Goal: Task Accomplishment & Management: Manage account settings

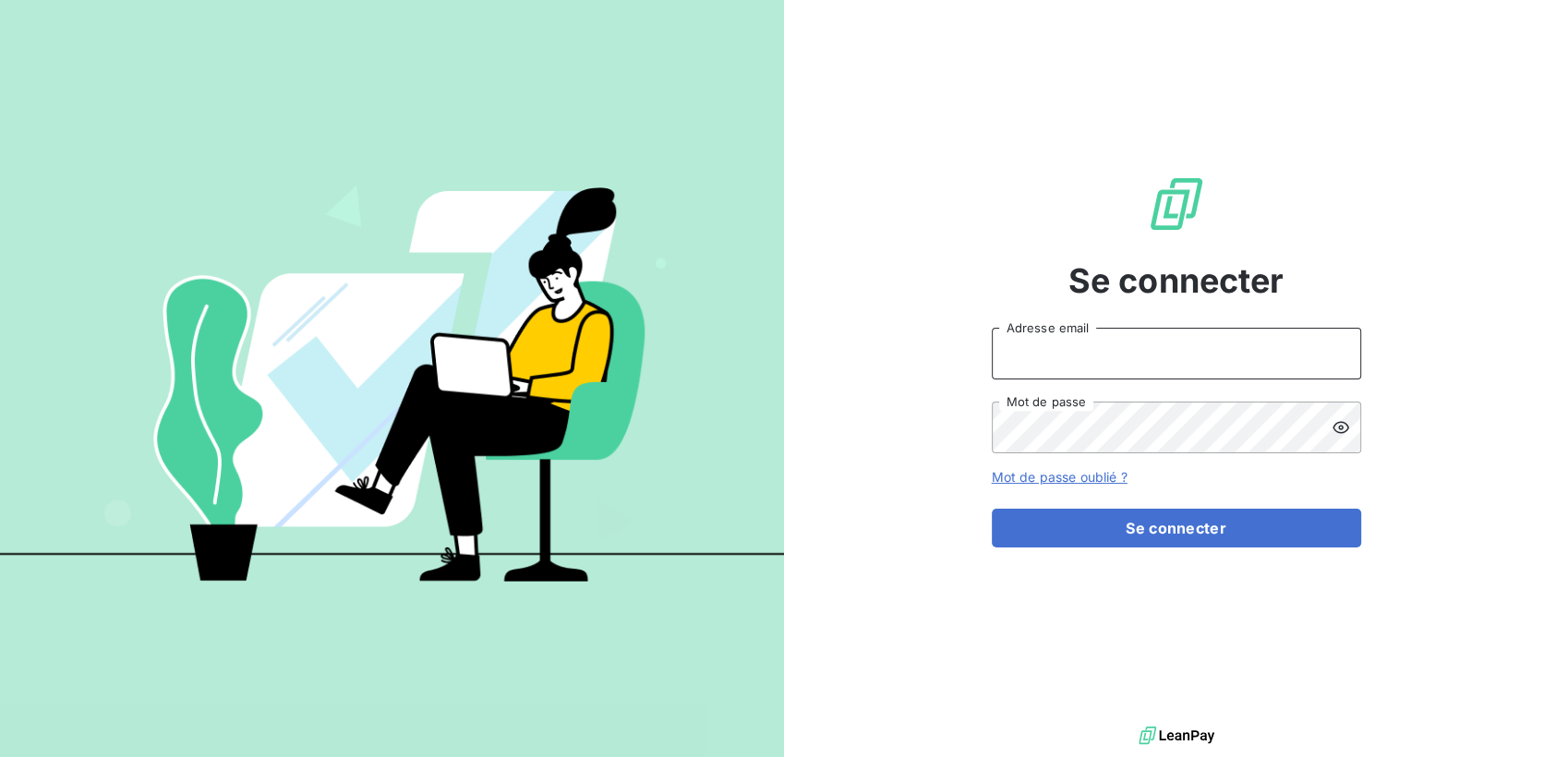
click at [1055, 353] on input "Adresse email" at bounding box center [1176, 352] width 369 height 51
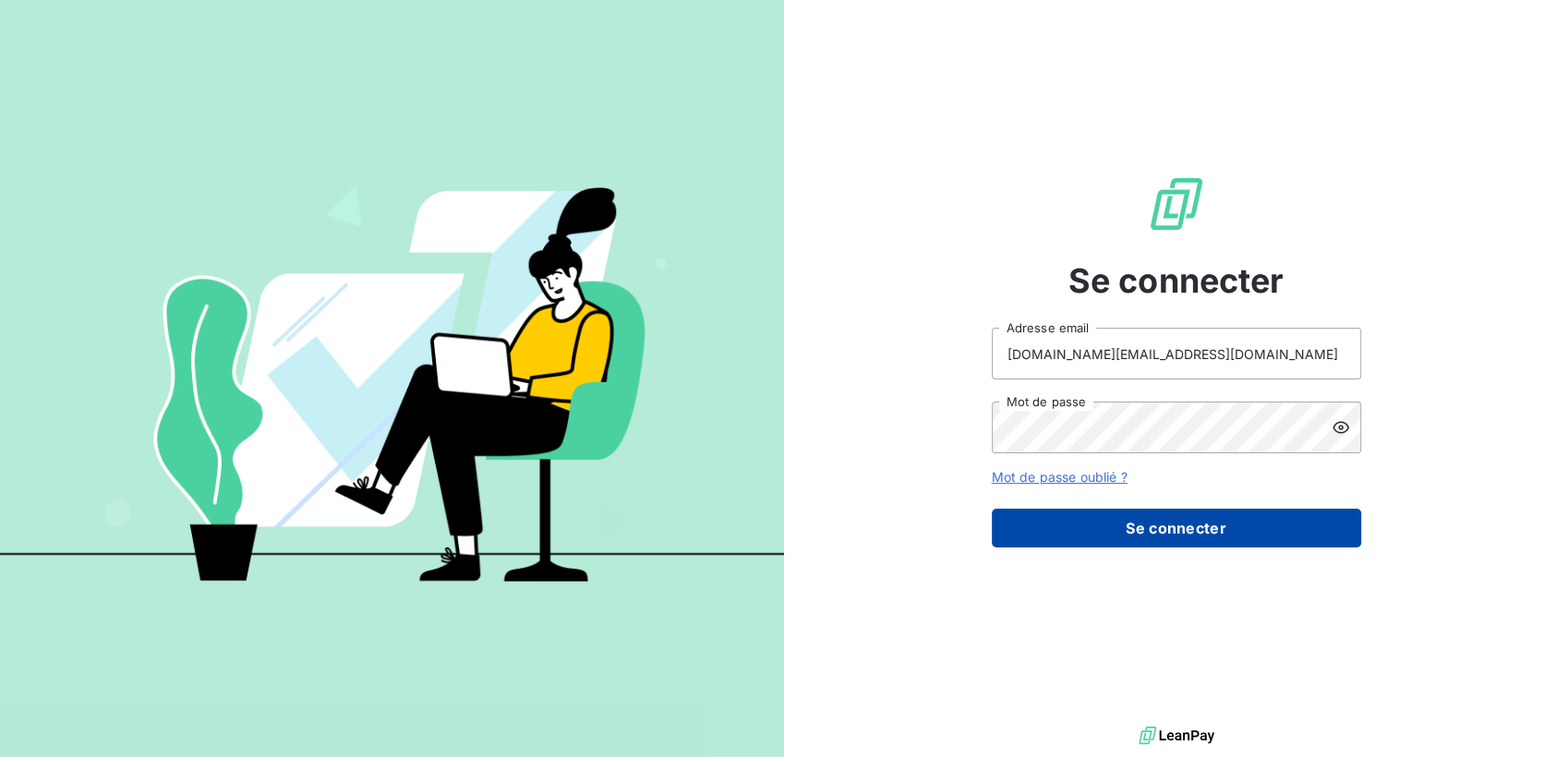
click at [1156, 539] on button "Se connecter" at bounding box center [1176, 528] width 369 height 39
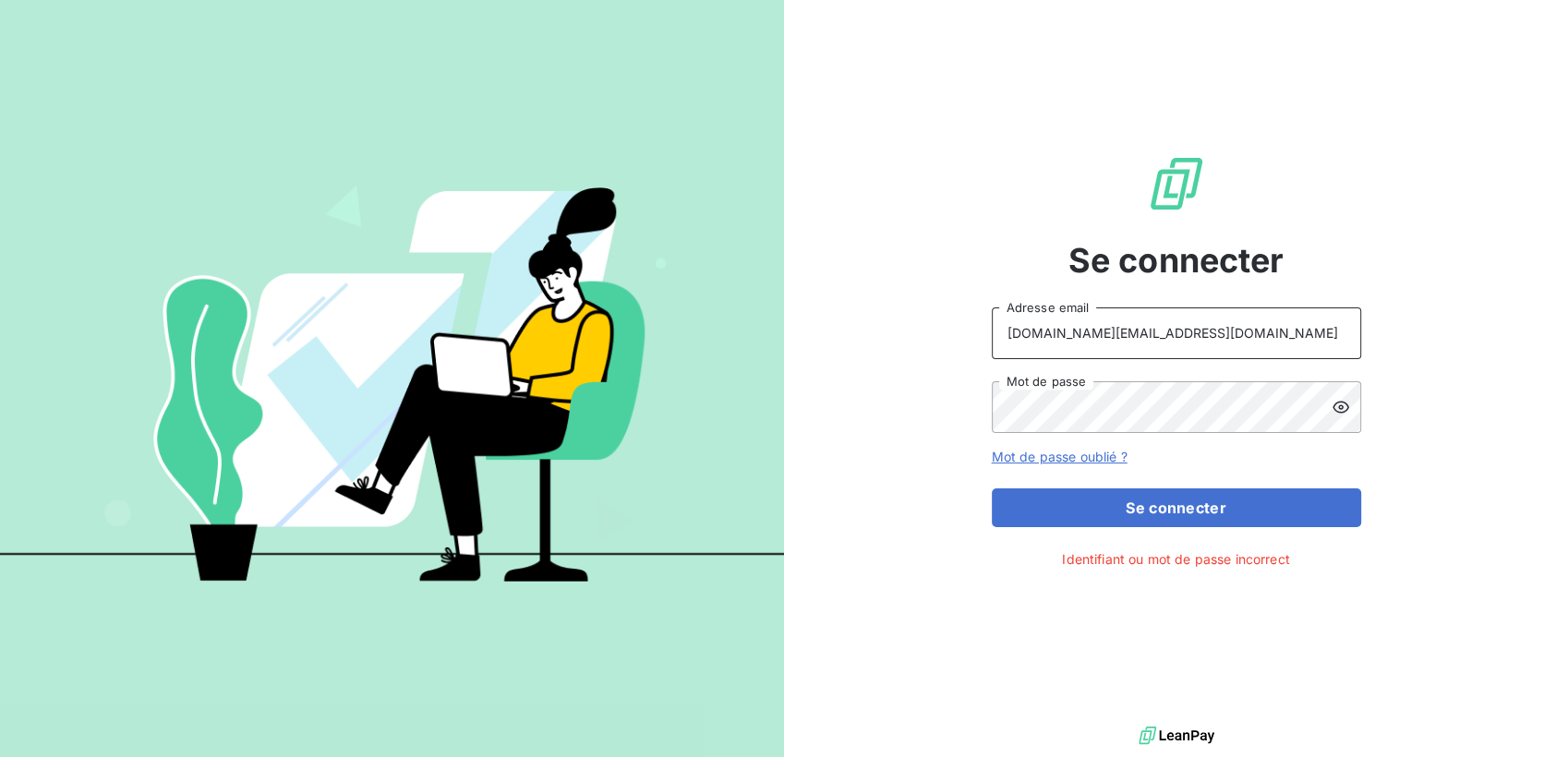
click at [1020, 330] on input "[DOMAIN_NAME][EMAIL_ADDRESS][DOMAIN_NAME]" at bounding box center [1176, 333] width 369 height 51
click at [992, 489] on button "Se connecter" at bounding box center [1176, 508] width 369 height 39
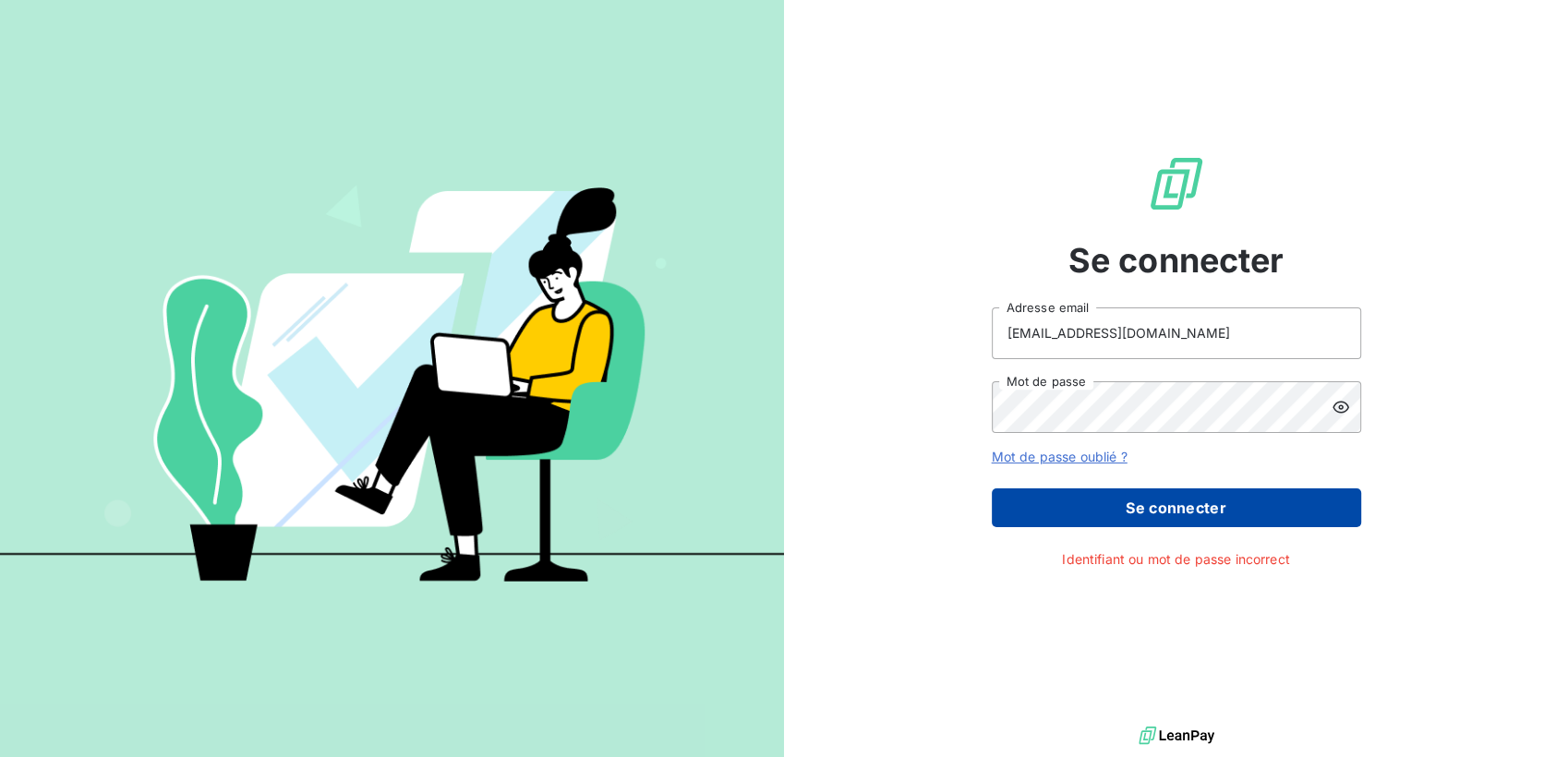
click at [1142, 520] on button "Se connecter" at bounding box center [1176, 508] width 369 height 39
click at [1131, 505] on button "Se connecter" at bounding box center [1176, 508] width 369 height 39
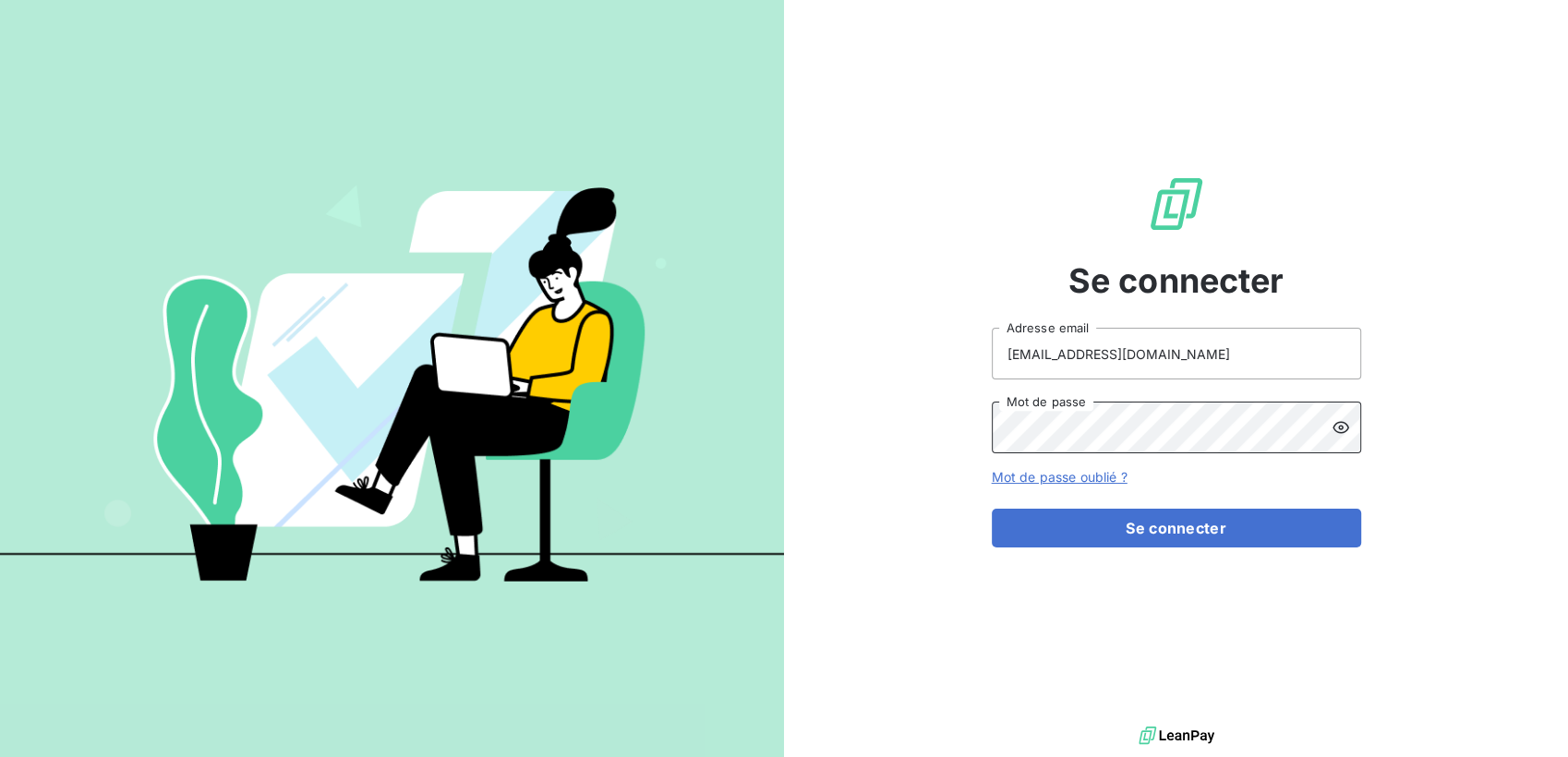
click at [840, 418] on div "Se connecter [EMAIL_ADDRESS][DOMAIN_NAME] Adresse email Mot de passe Mot de pas…" at bounding box center [1175, 361] width 784 height 722
click at [1013, 353] on input "[EMAIL_ADDRESS][DOMAIN_NAME]" at bounding box center [1176, 352] width 369 height 51
type input "[DOMAIN_NAME][EMAIL_ADDRESS][DOMAIN_NAME]"
click at [992, 508] on button "Se connecter" at bounding box center [1176, 528] width 369 height 39
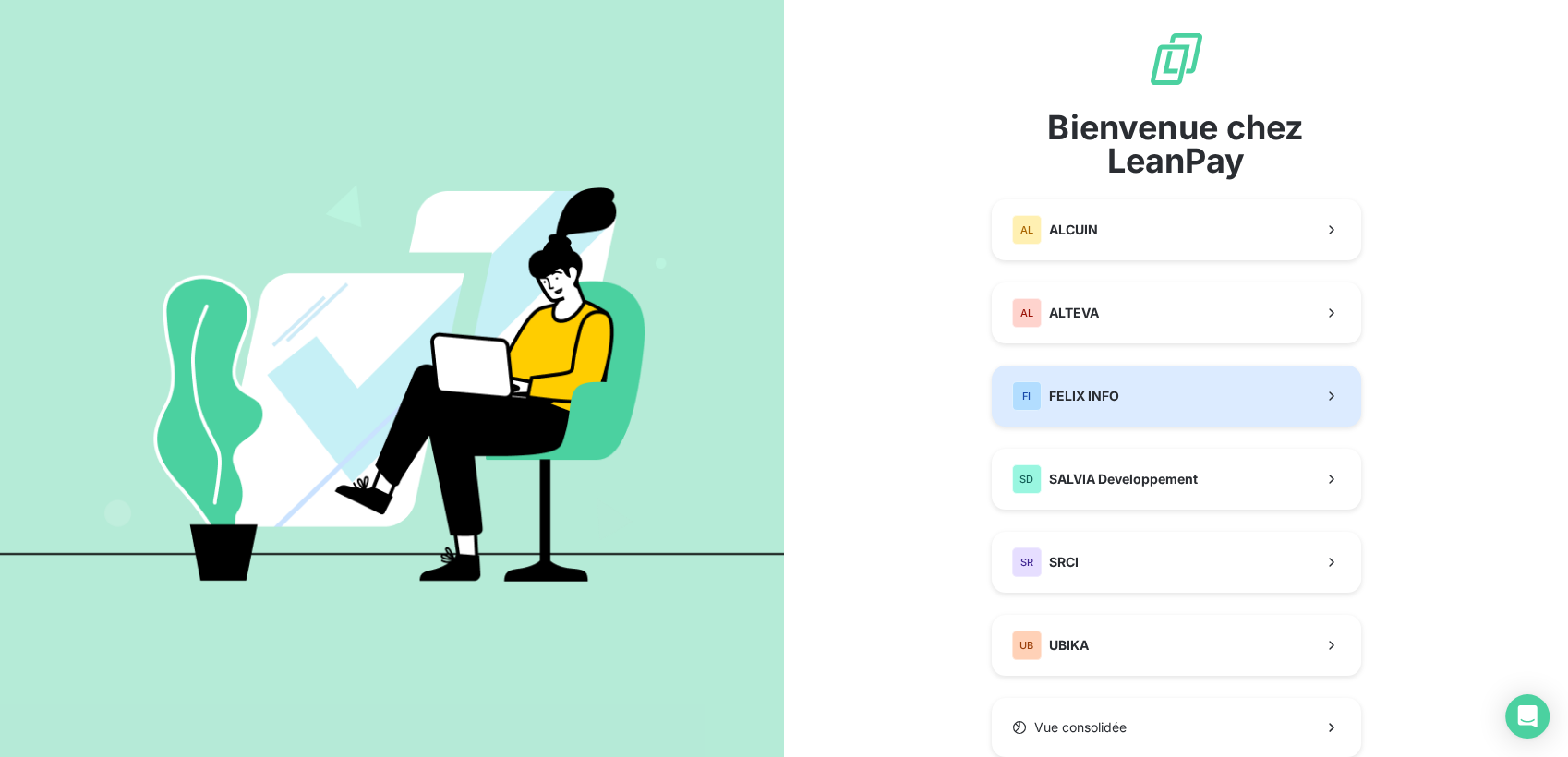
click at [1136, 409] on button "FI FELIX INFO" at bounding box center [1176, 395] width 369 height 61
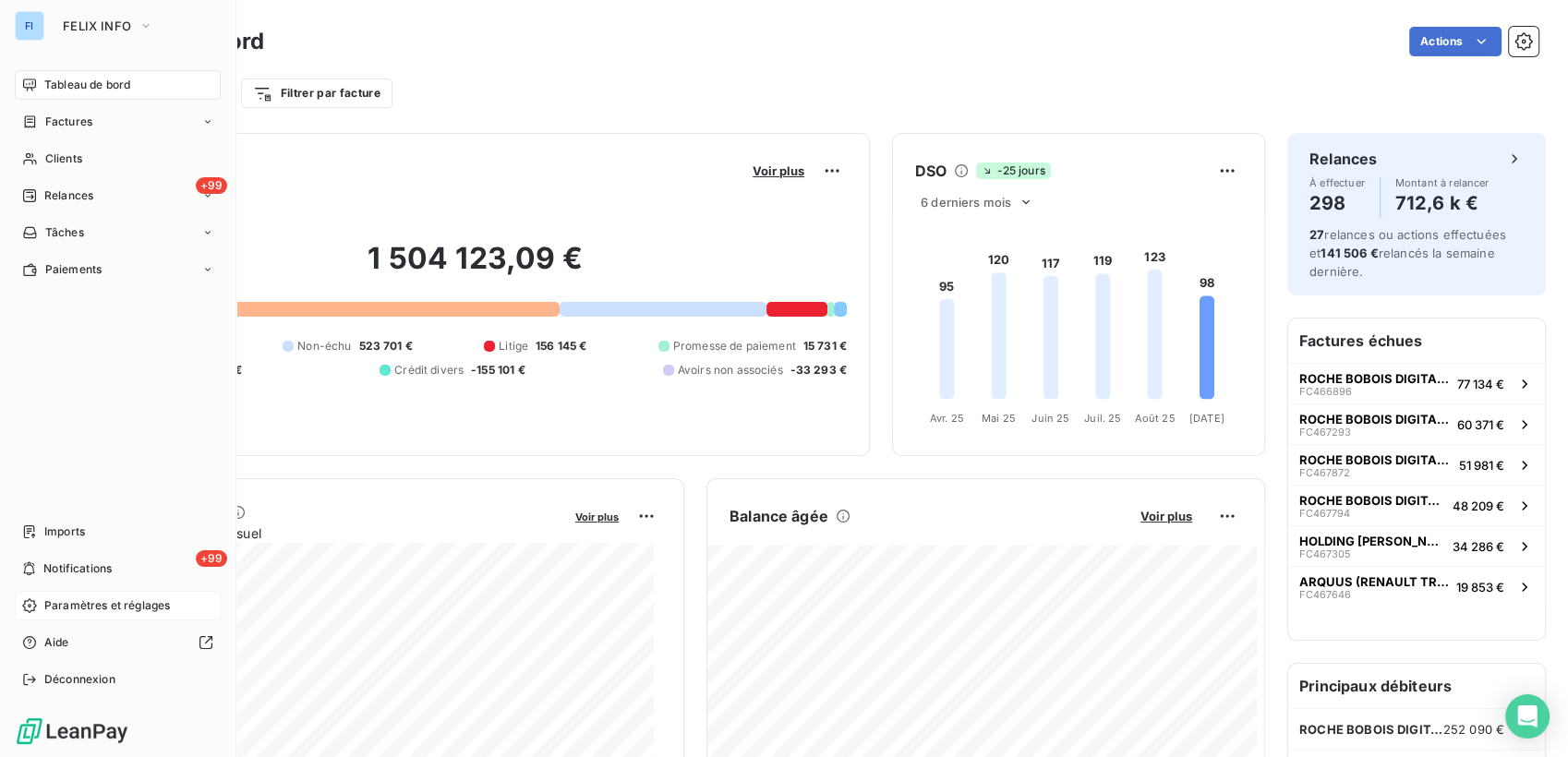
click at [139, 602] on span "Paramètres et réglages" at bounding box center [107, 605] width 126 height 17
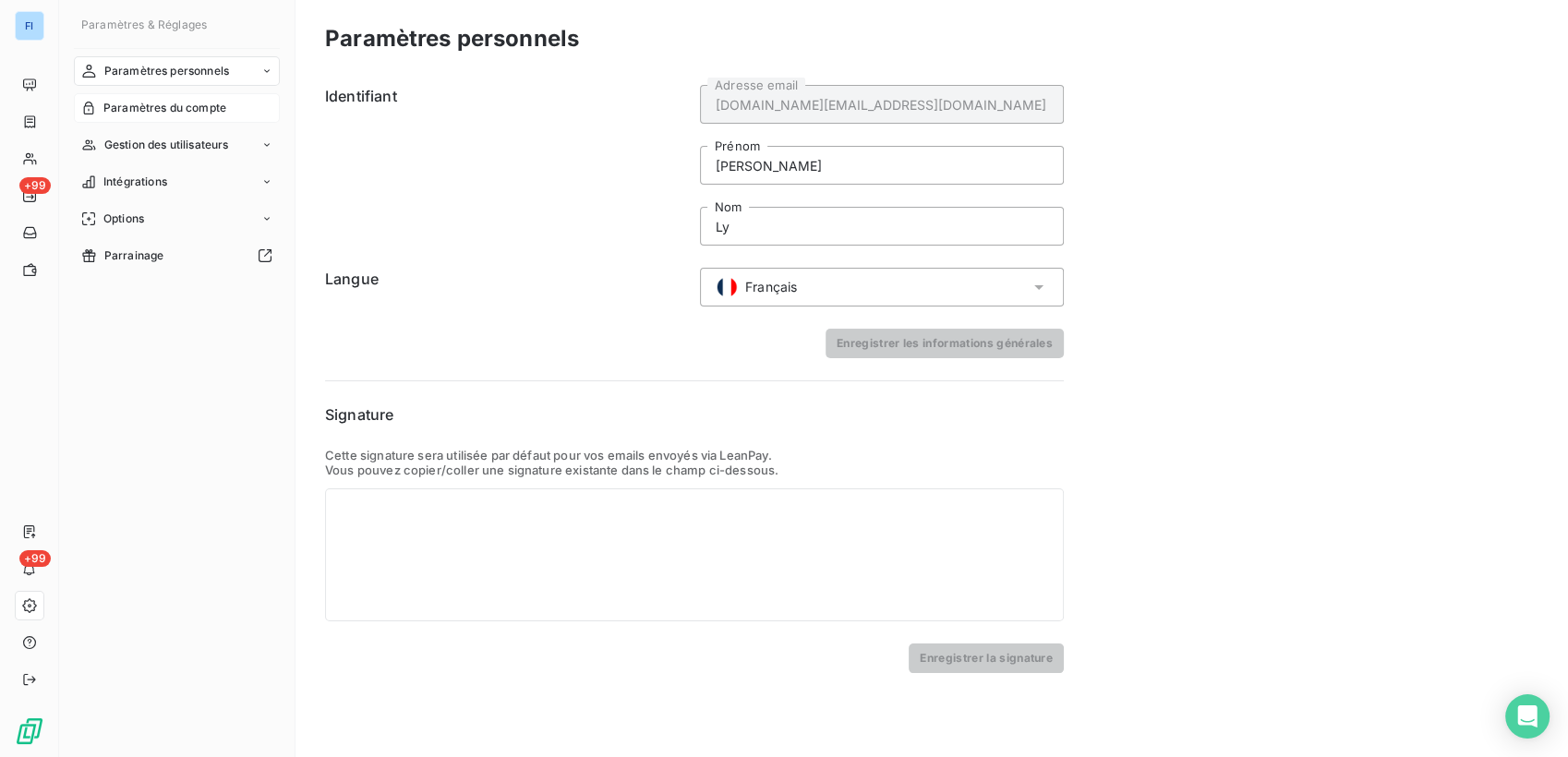
click at [194, 115] on span "Paramètres du compte" at bounding box center [165, 108] width 123 height 17
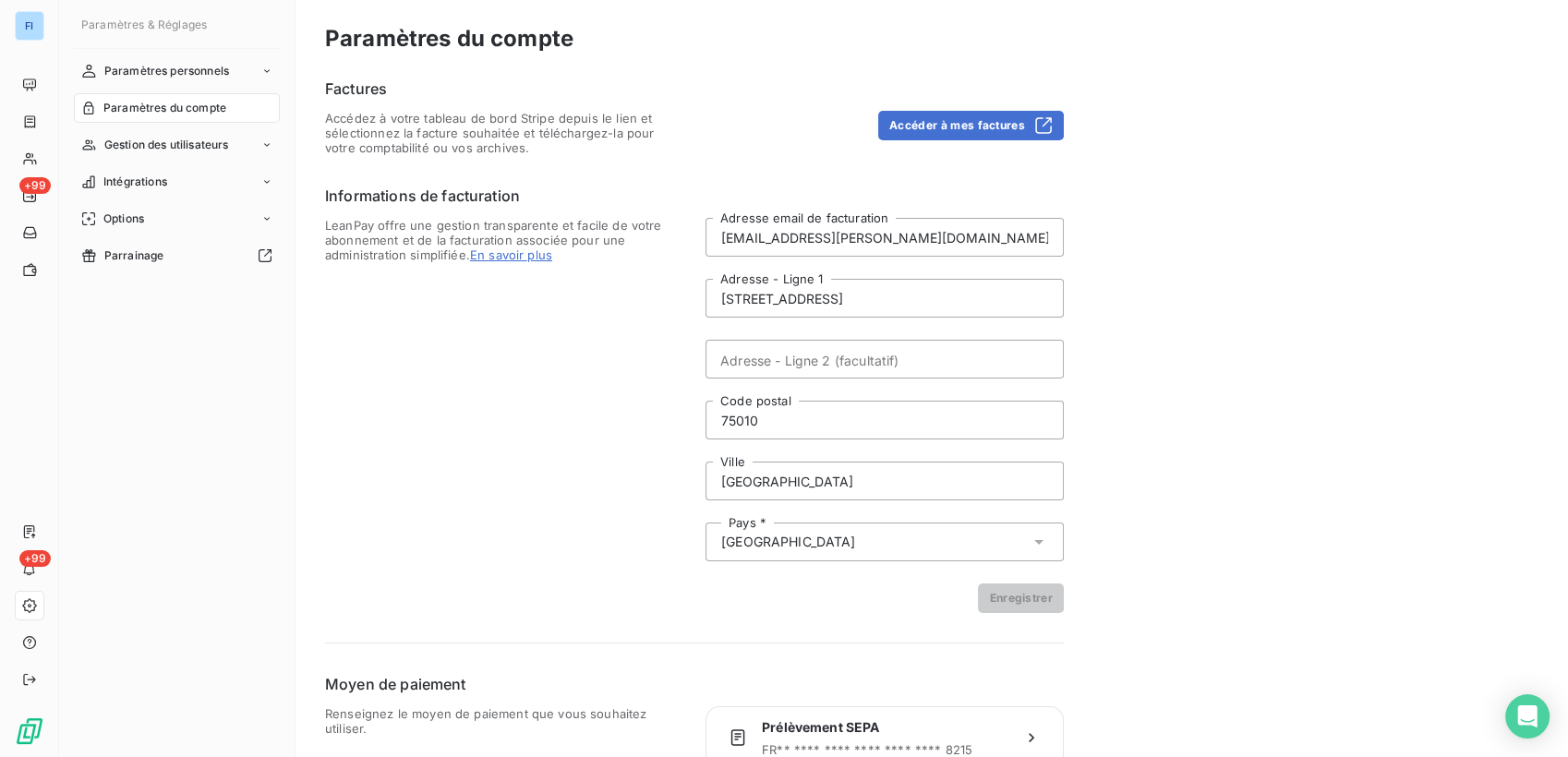
scroll to position [85, 0]
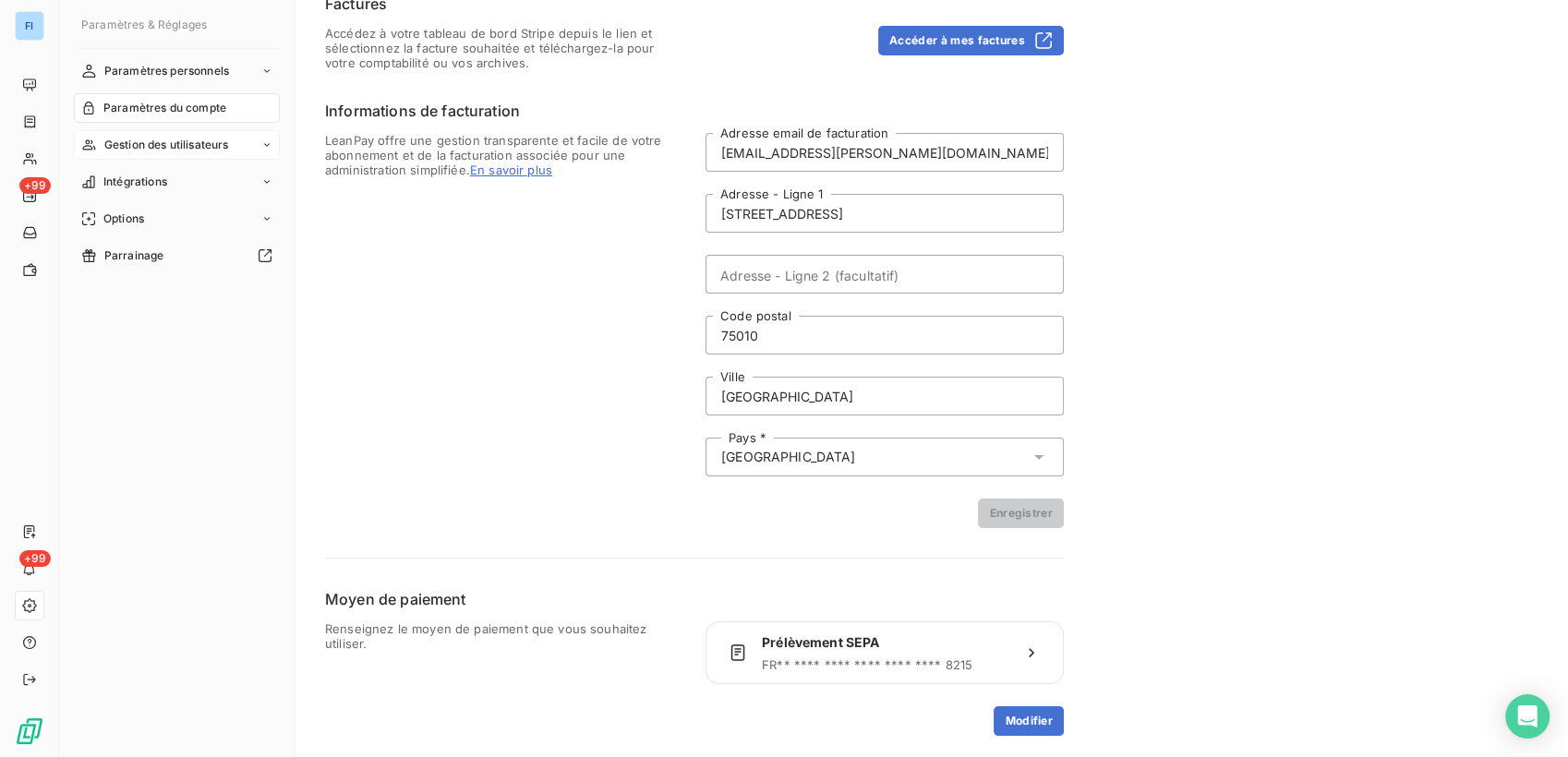
click at [190, 137] on span "Gestion des utilisateurs" at bounding box center [167, 145] width 125 height 17
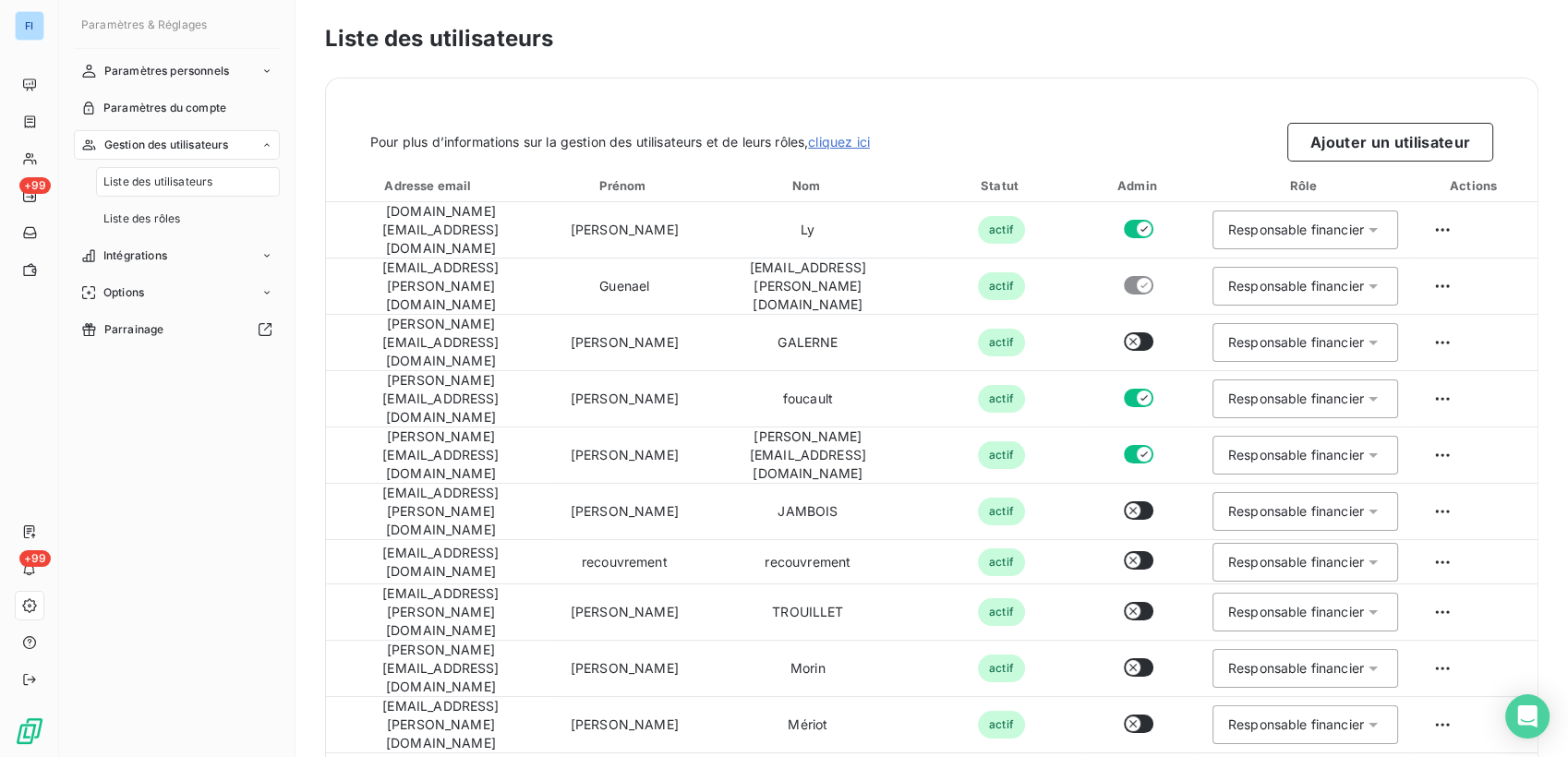
click at [229, 180] on div "Liste des utilisateurs" at bounding box center [187, 182] width 184 height 30
click at [190, 213] on div "Liste des rôles" at bounding box center [187, 219] width 184 height 30
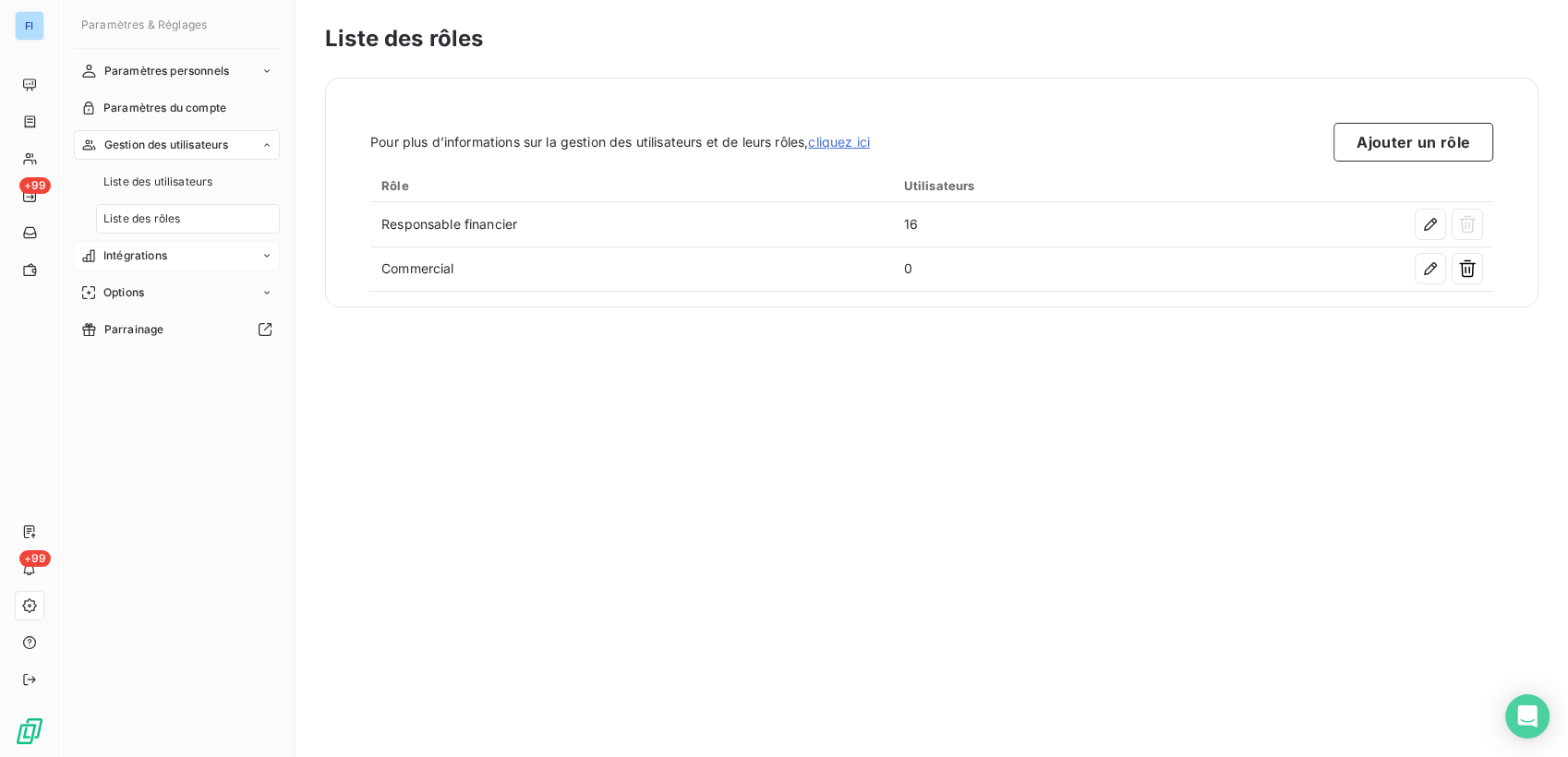
click at [215, 268] on div "Intégrations" at bounding box center [176, 255] width 206 height 30
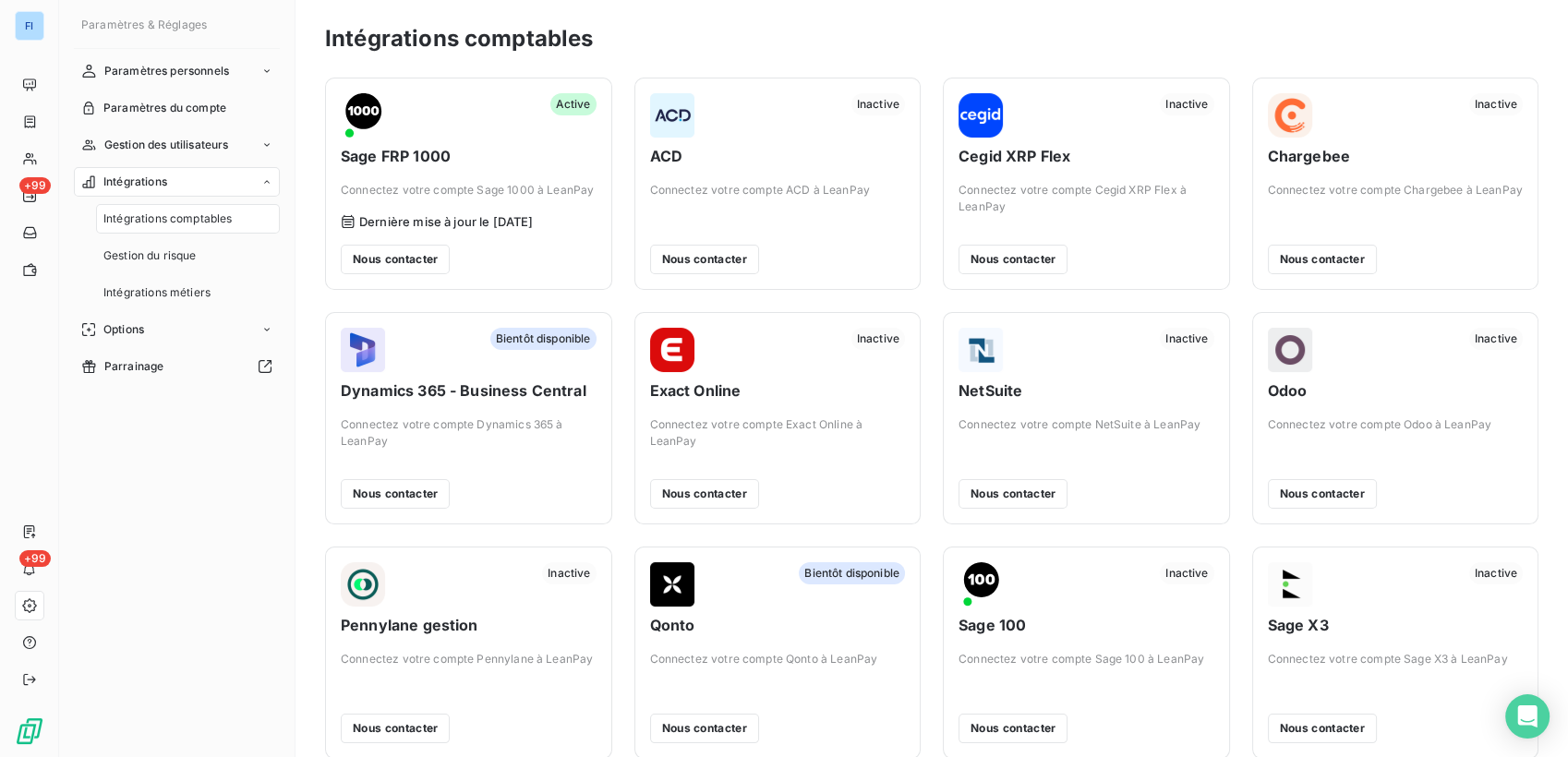
click at [204, 218] on span "Intégrations comptables" at bounding box center [168, 219] width 129 height 17
click at [199, 262] on div "Gestion du risque" at bounding box center [187, 255] width 184 height 30
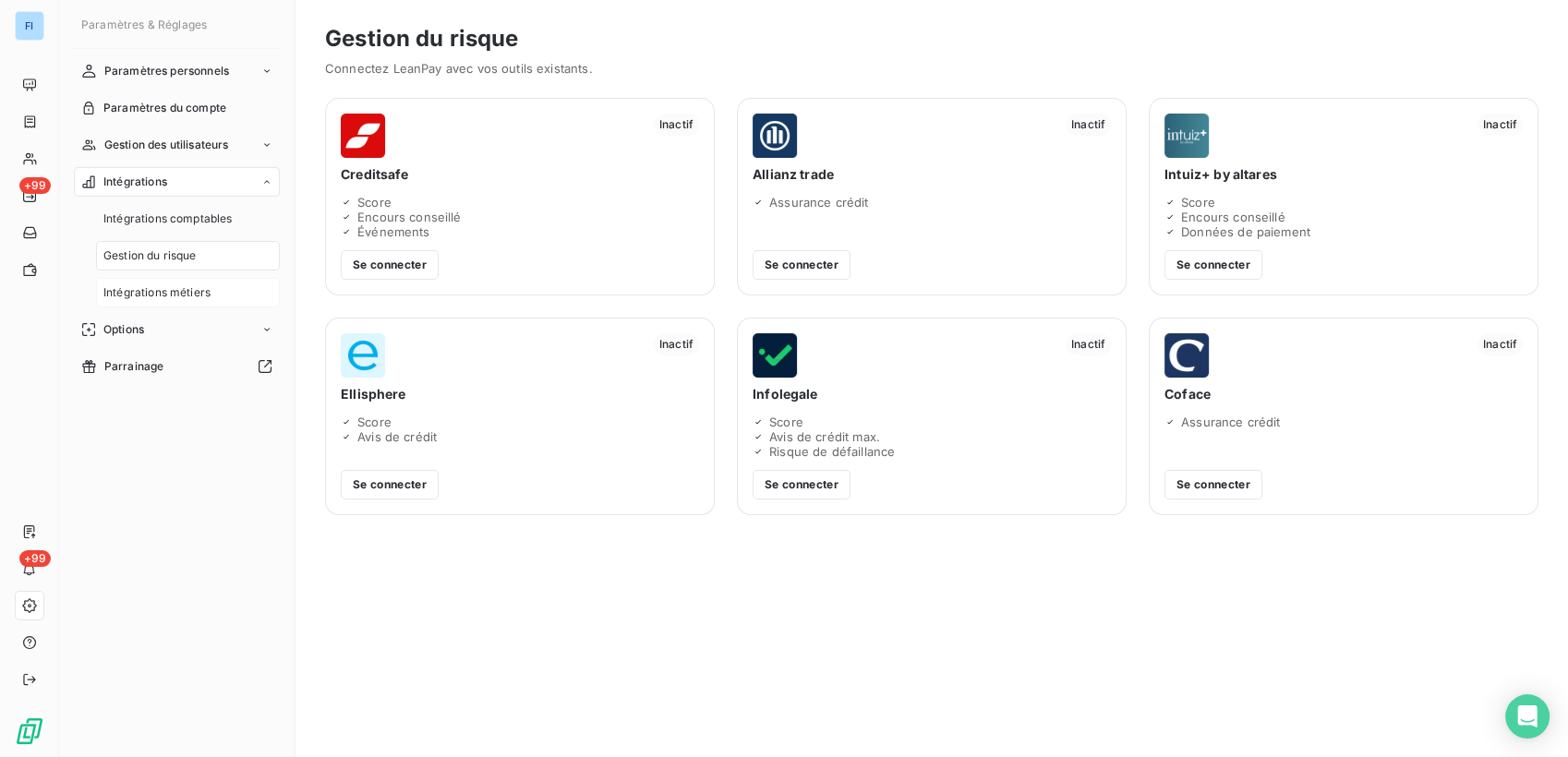
click at [192, 286] on span "Intégrations métiers" at bounding box center [157, 293] width 107 height 17
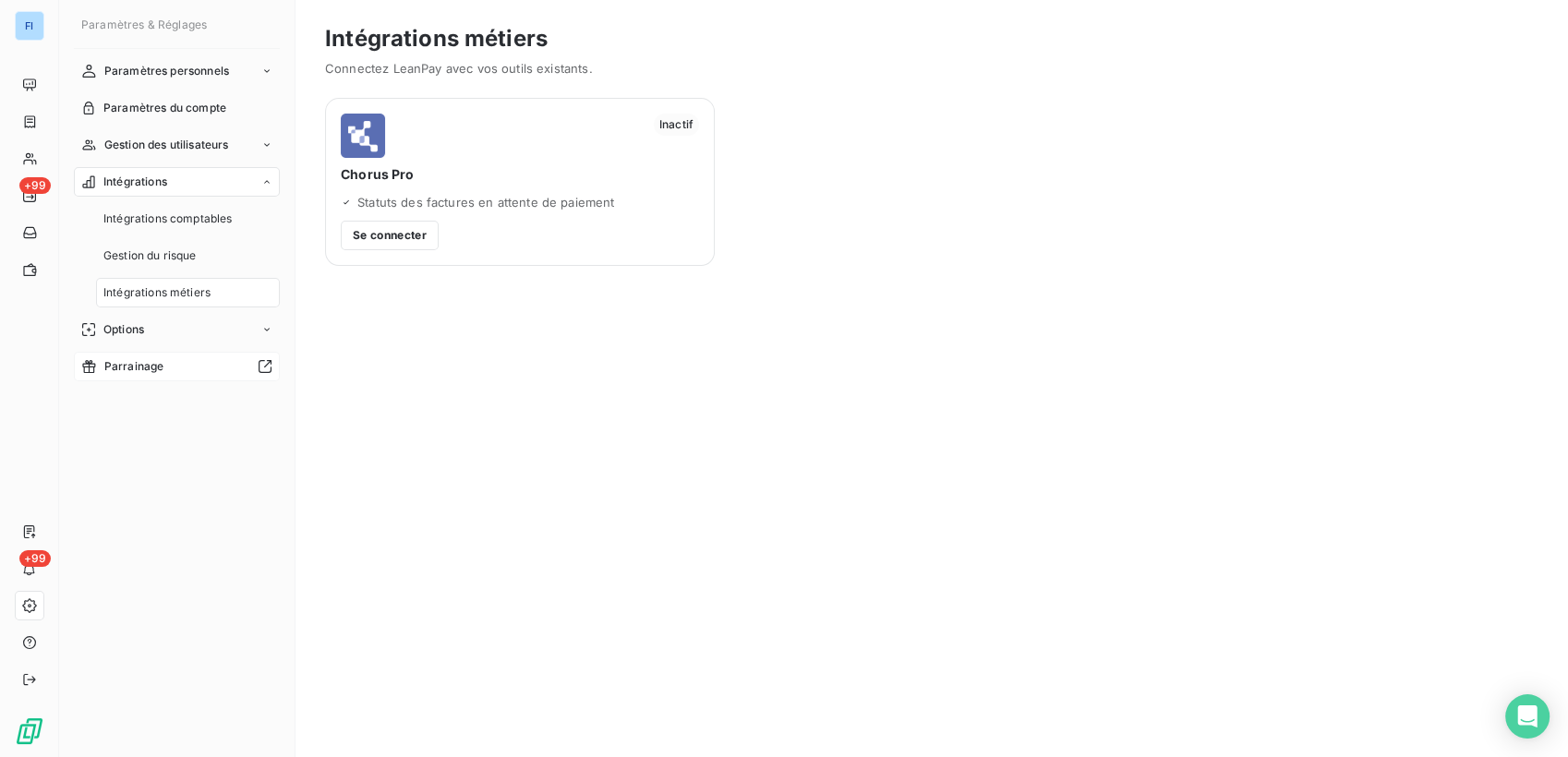
click at [243, 351] on div "Parrainage" at bounding box center [176, 366] width 206 height 30
click at [262, 322] on div "Options" at bounding box center [176, 330] width 206 height 30
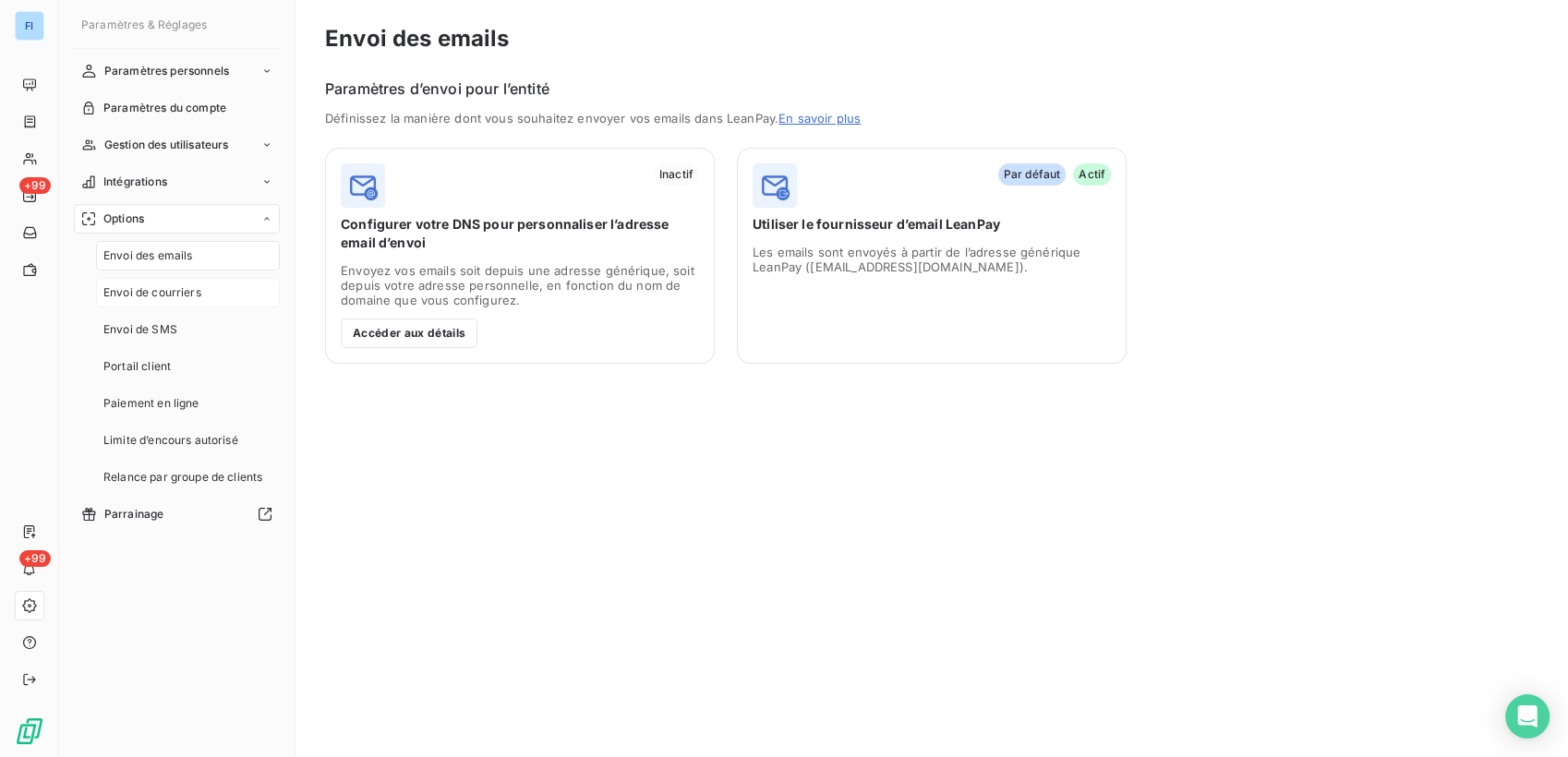
click at [178, 293] on span "Envoi de courriers" at bounding box center [152, 293] width 98 height 17
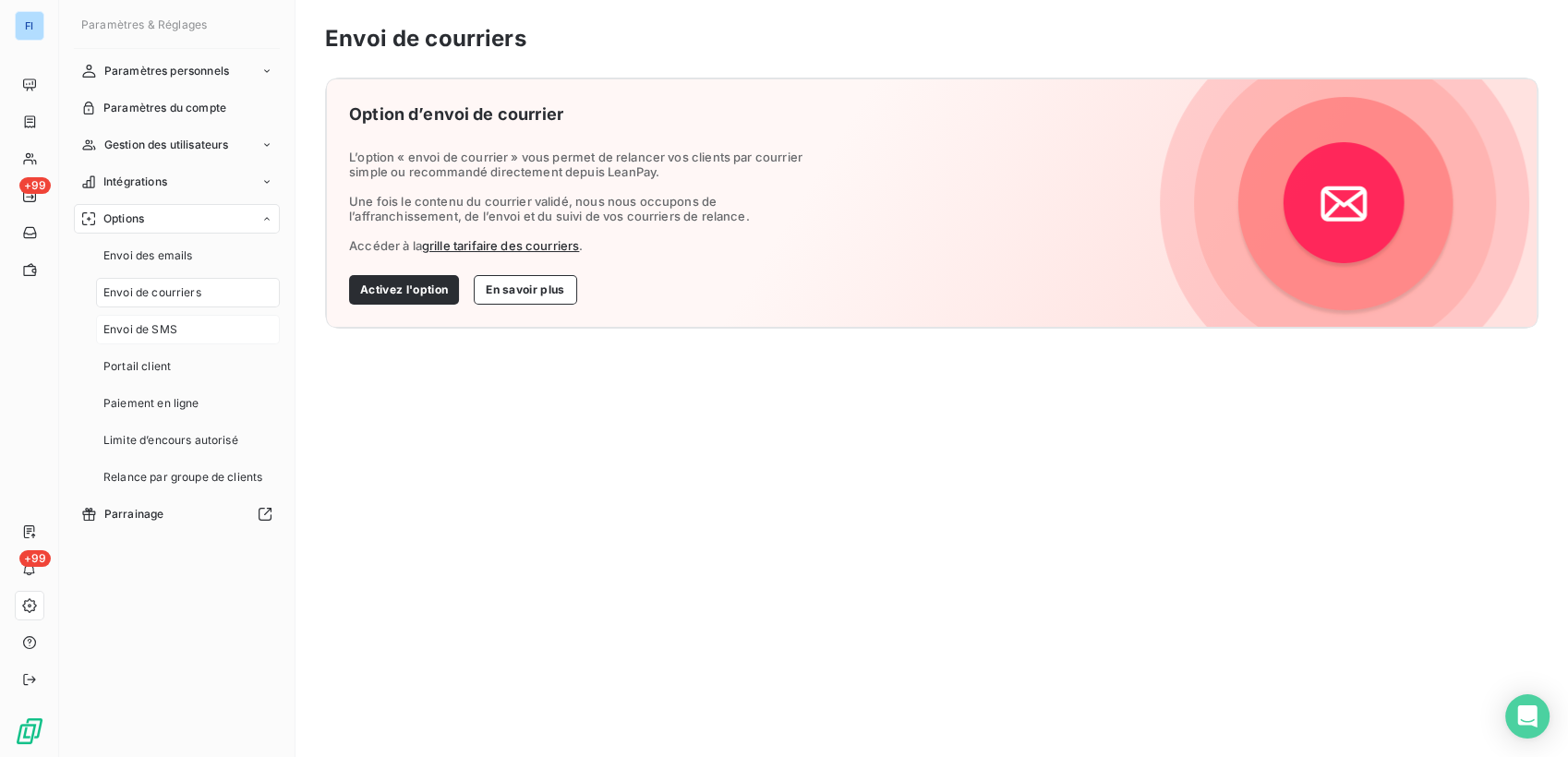
click at [177, 316] on div "Envoi de SMS" at bounding box center [187, 330] width 184 height 30
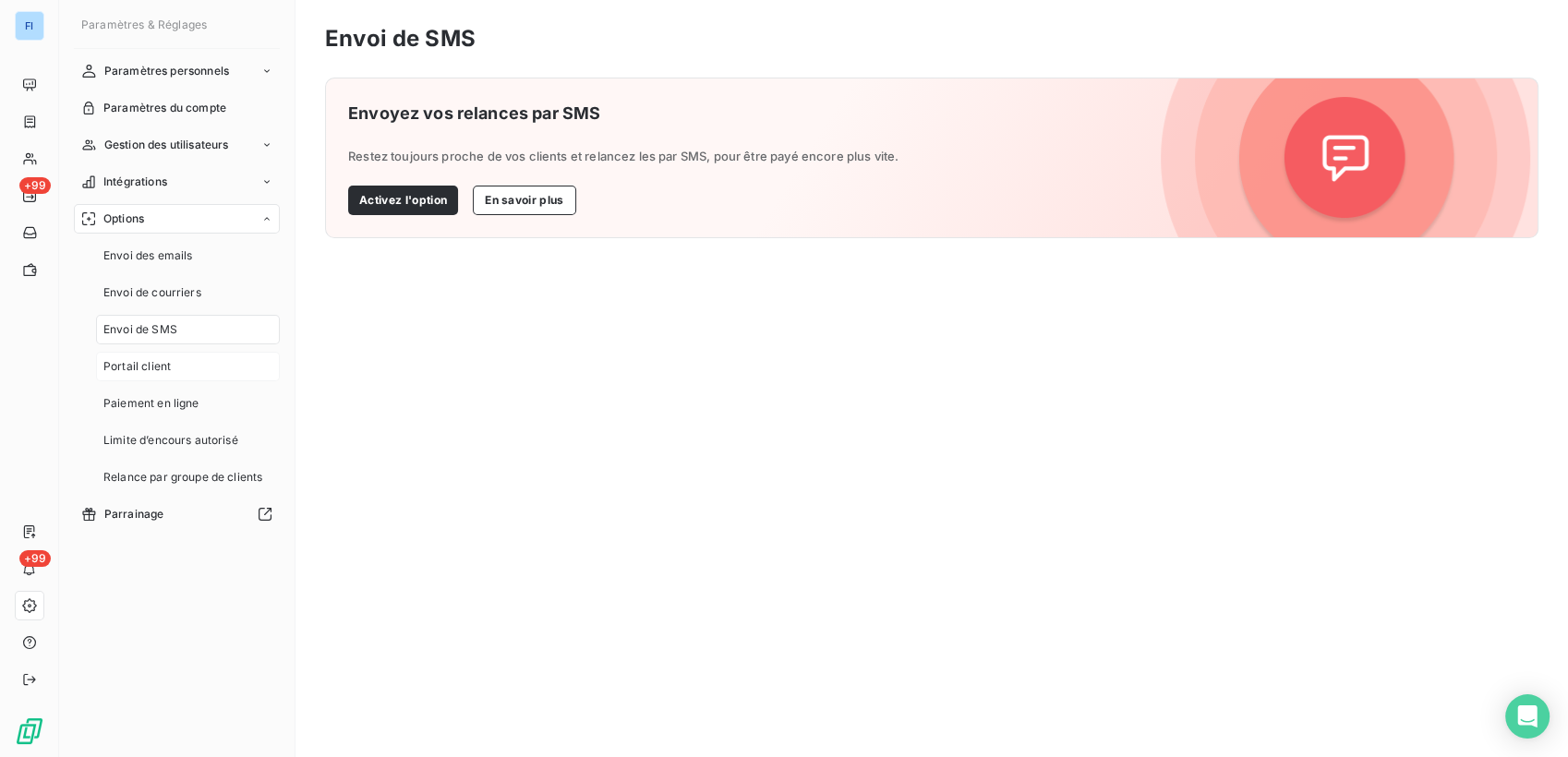
click at [177, 351] on div "Portail client" at bounding box center [187, 366] width 184 height 30
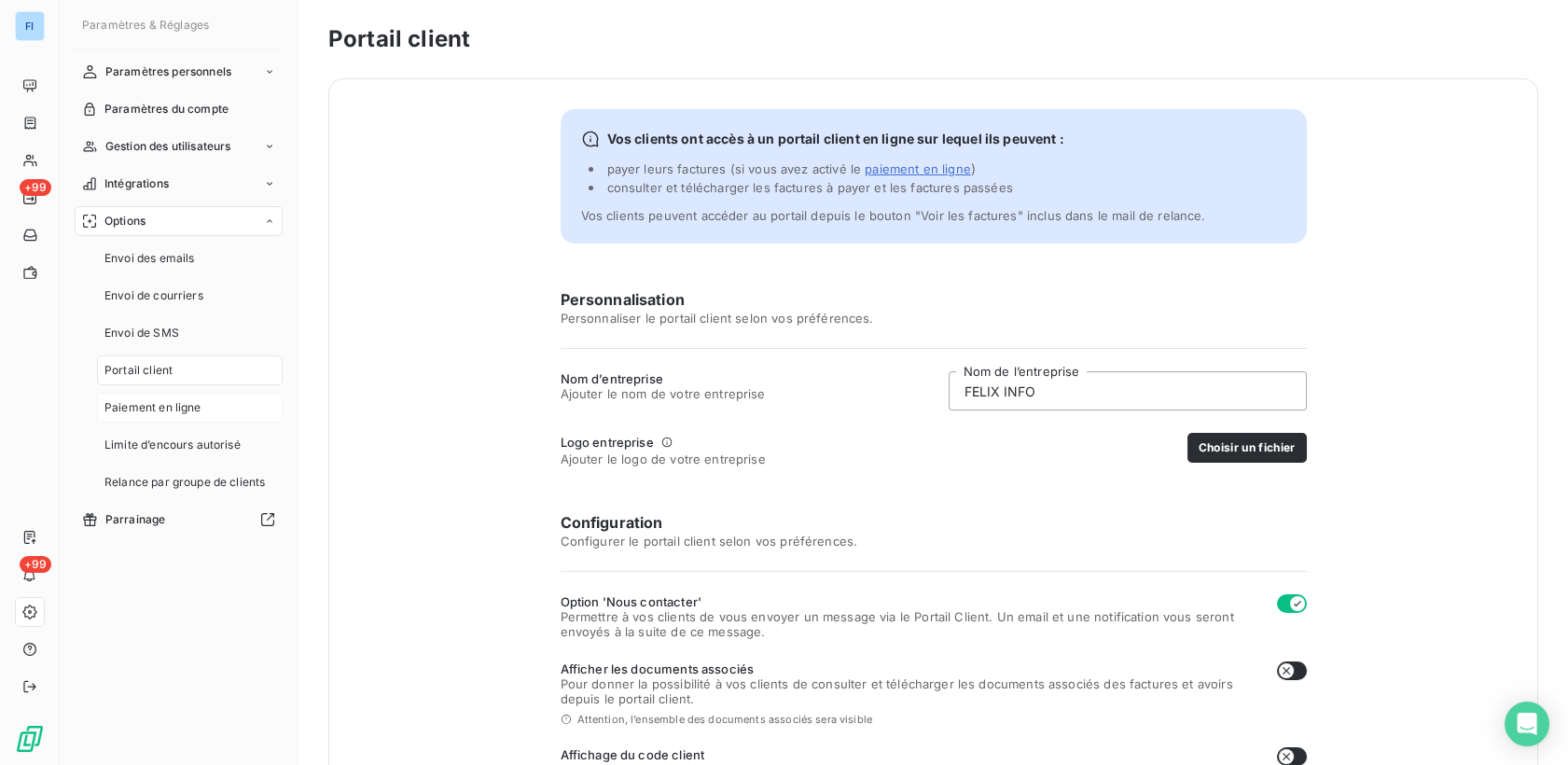
click at [185, 399] on span "Paiement en ligne" at bounding box center [153, 408] width 97 height 17
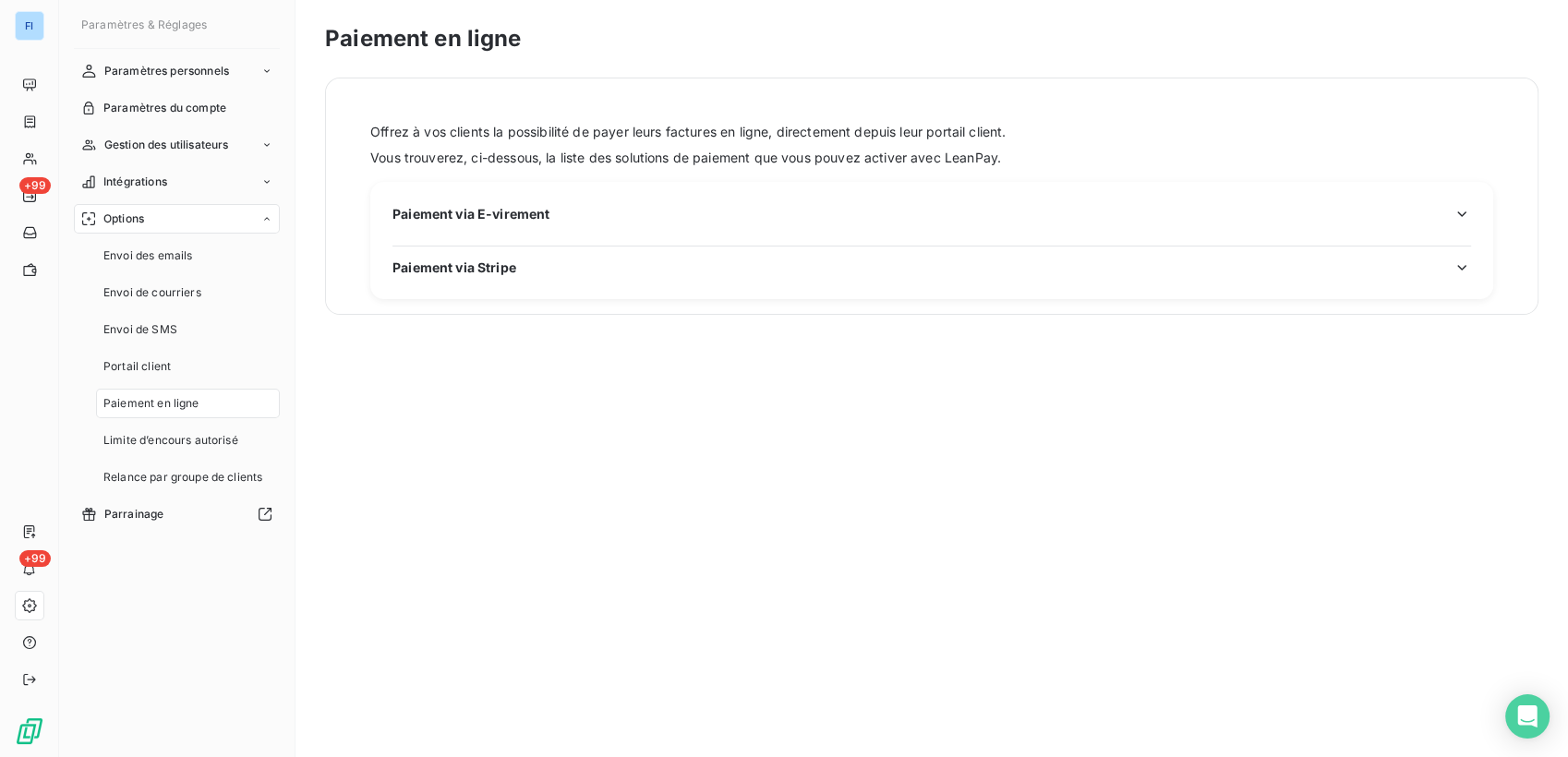
click at [214, 456] on nav "Envoi des emails Envoi de courriers Envoi de SMS Portail client Paiement en lig…" at bounding box center [187, 365] width 184 height 251
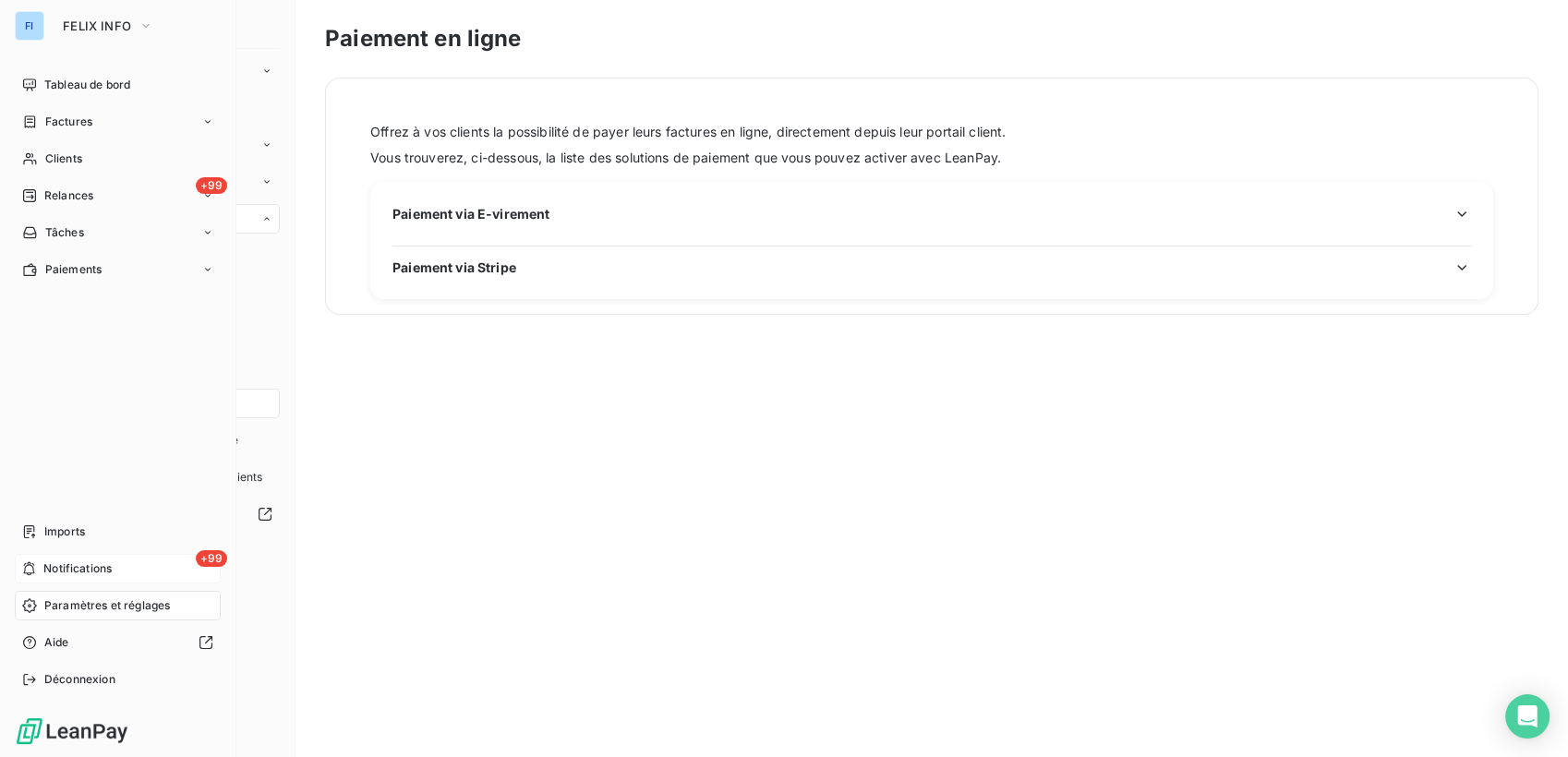
click at [90, 570] on span "Notifications" at bounding box center [77, 569] width 68 height 17
click at [85, 534] on span "Imports" at bounding box center [65, 531] width 41 height 17
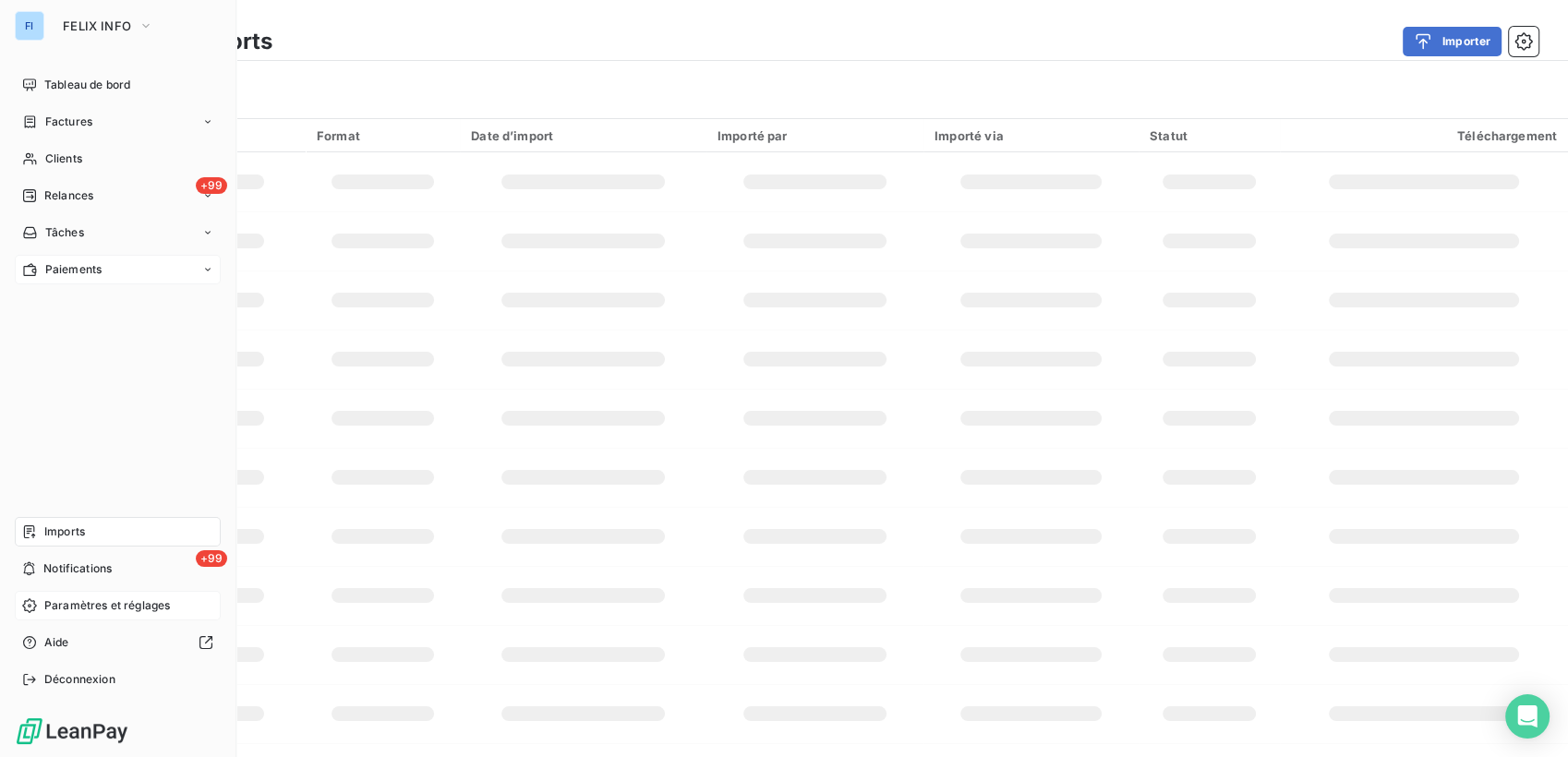
click at [192, 271] on div "Paiements" at bounding box center [118, 269] width 206 height 30
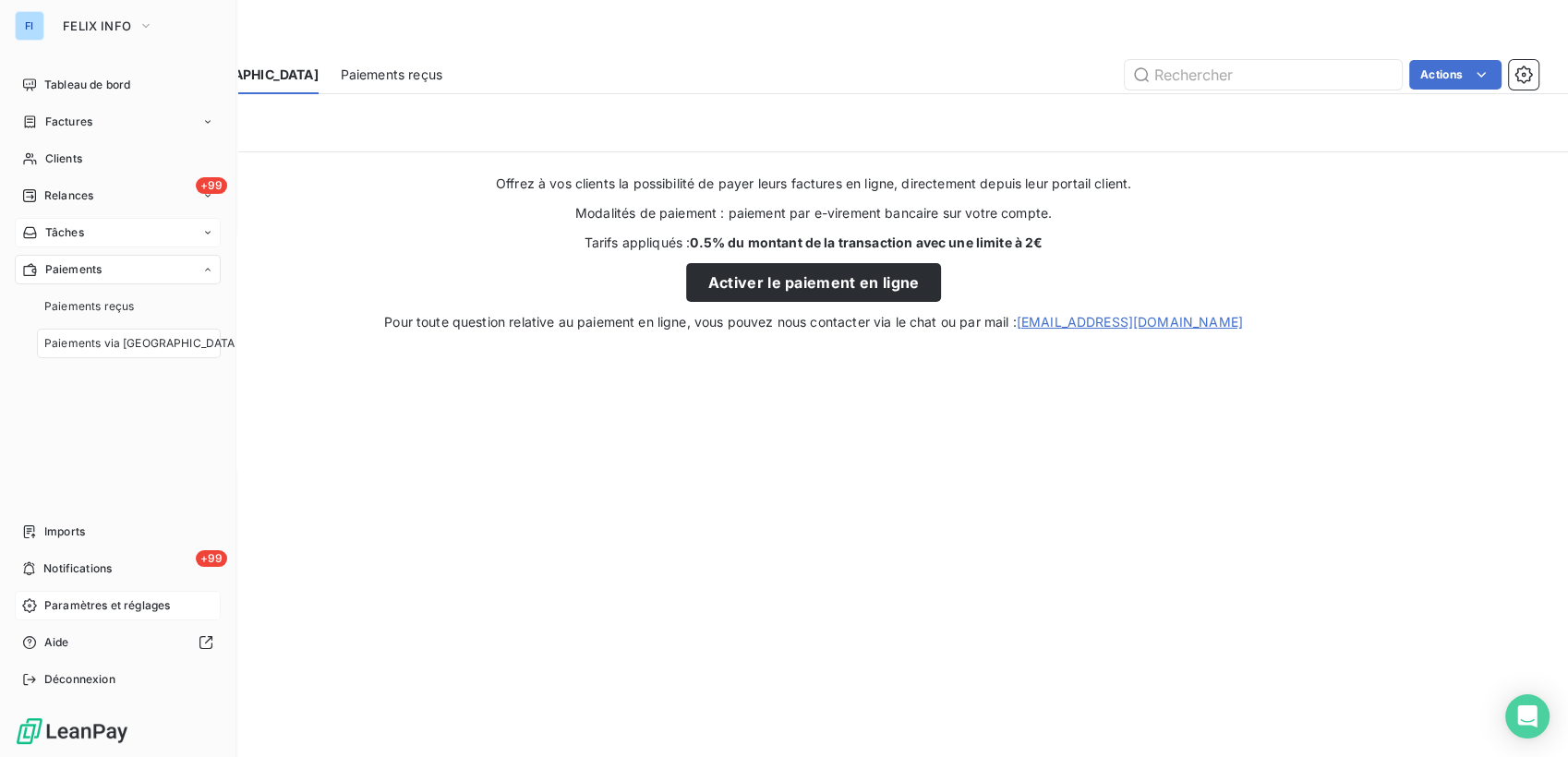
click at [207, 234] on icon at bounding box center [208, 233] width 11 height 11
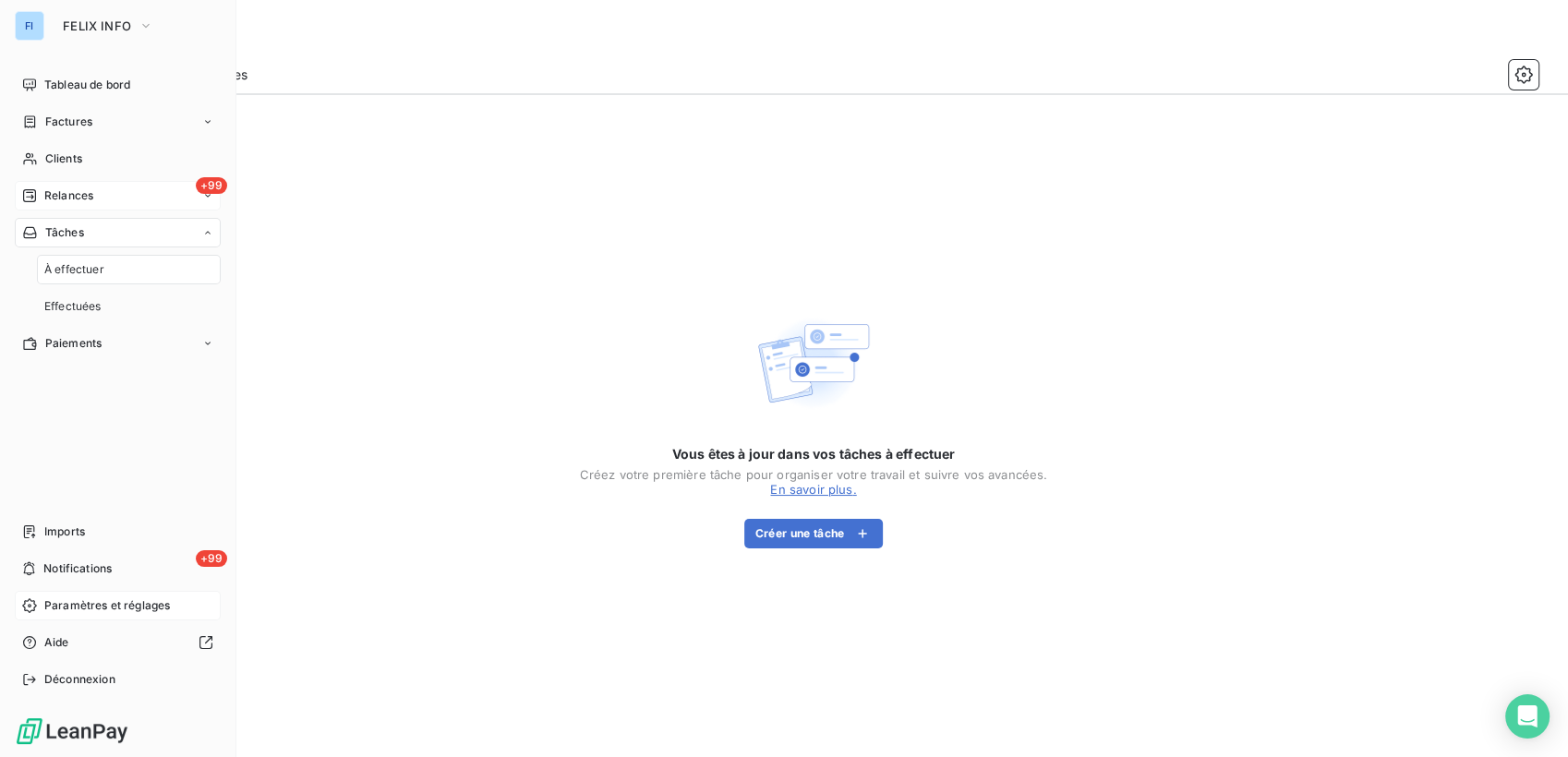
click at [198, 206] on div "+99 Relances" at bounding box center [118, 196] width 206 height 30
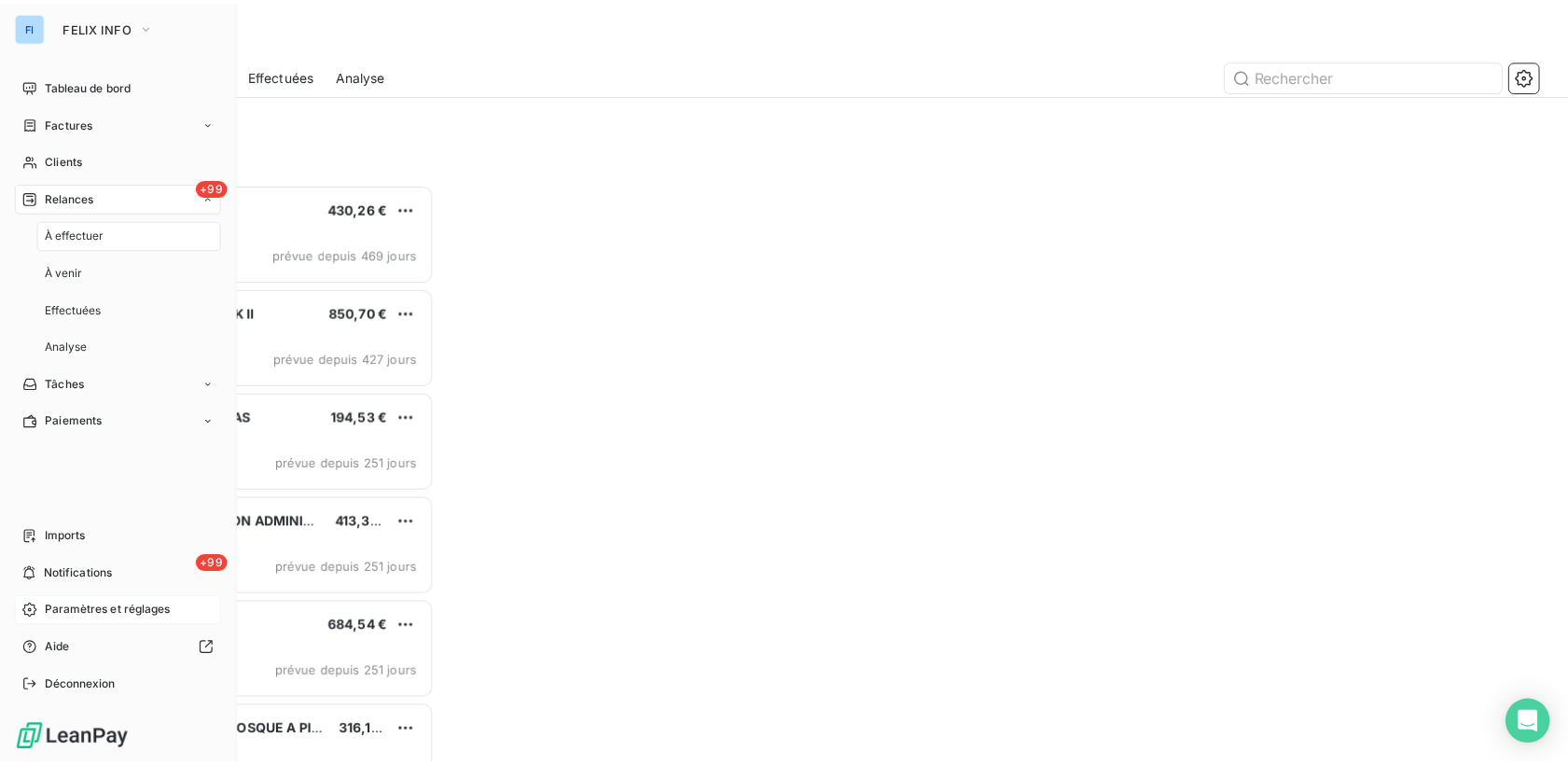
scroll to position [566, 334]
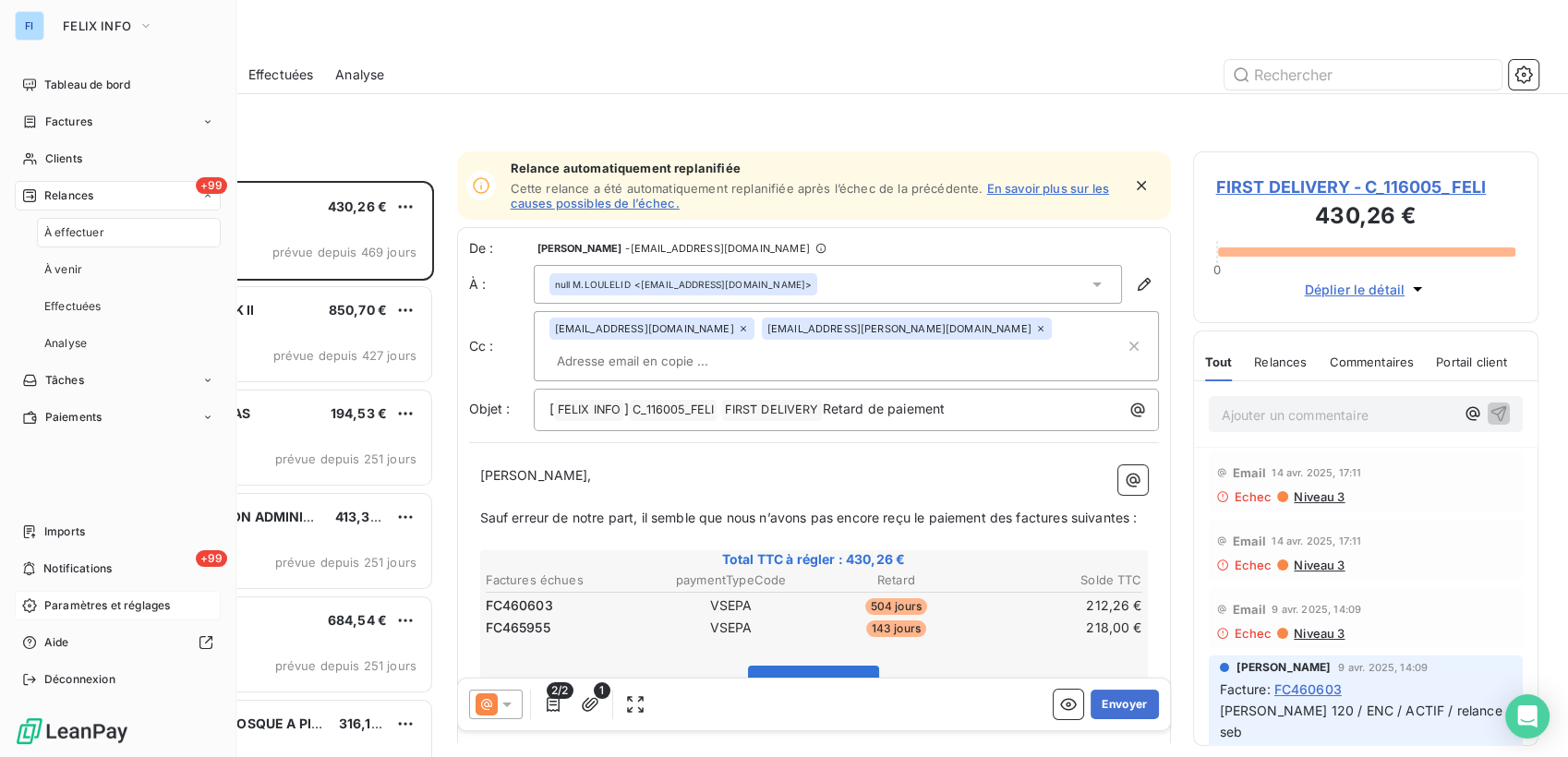
click at [200, 197] on div "+99 Relances" at bounding box center [118, 196] width 206 height 30
click at [196, 195] on div "+99 Relances" at bounding box center [118, 196] width 206 height 30
click at [189, 122] on div "Factures" at bounding box center [118, 122] width 206 height 30
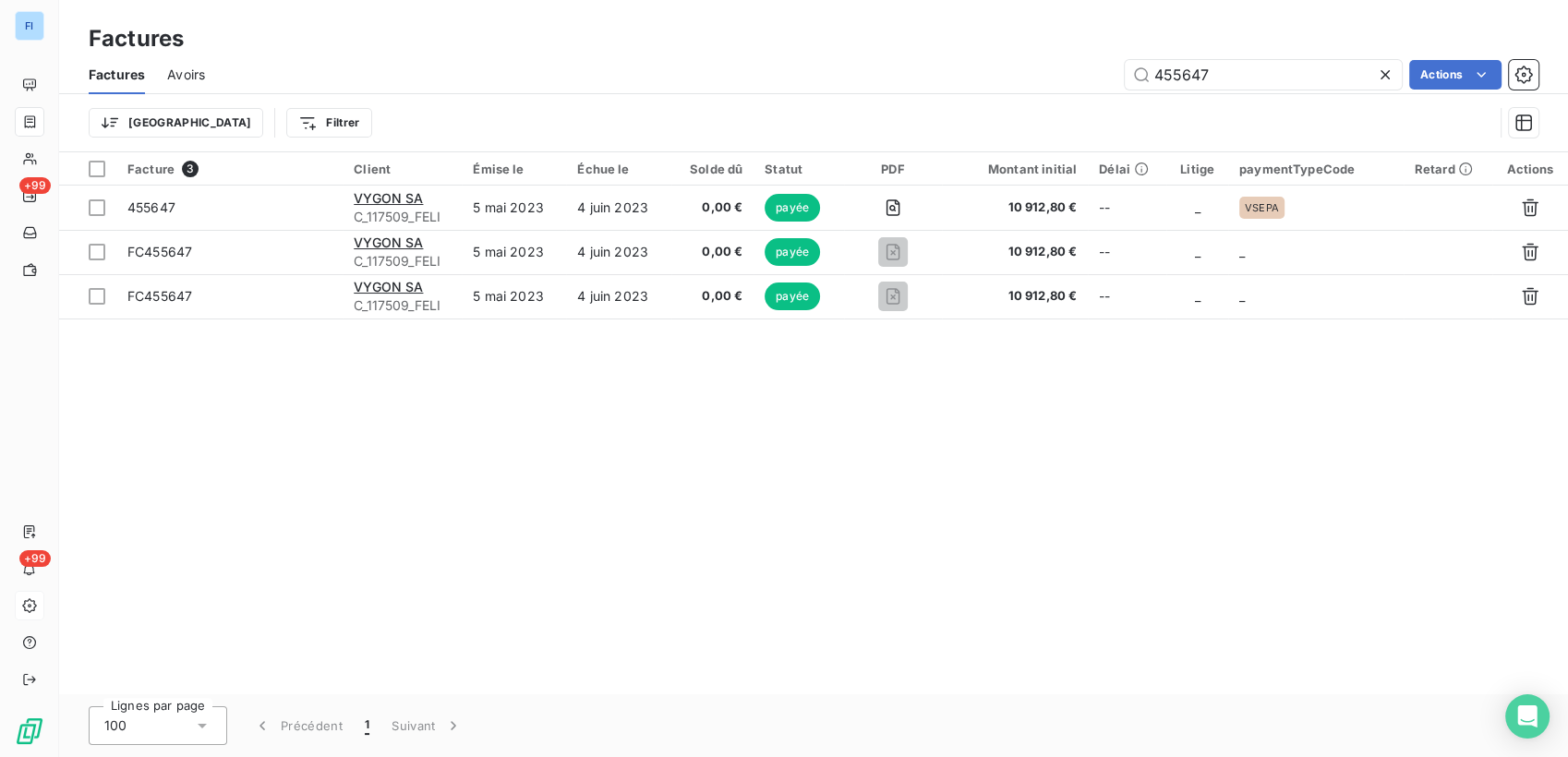
drag, startPoint x: 864, startPoint y: 64, endPoint x: 726, endPoint y: 65, distance: 138.0
click at [726, 65] on div "455647 Actions" at bounding box center [883, 75] width 1311 height 30
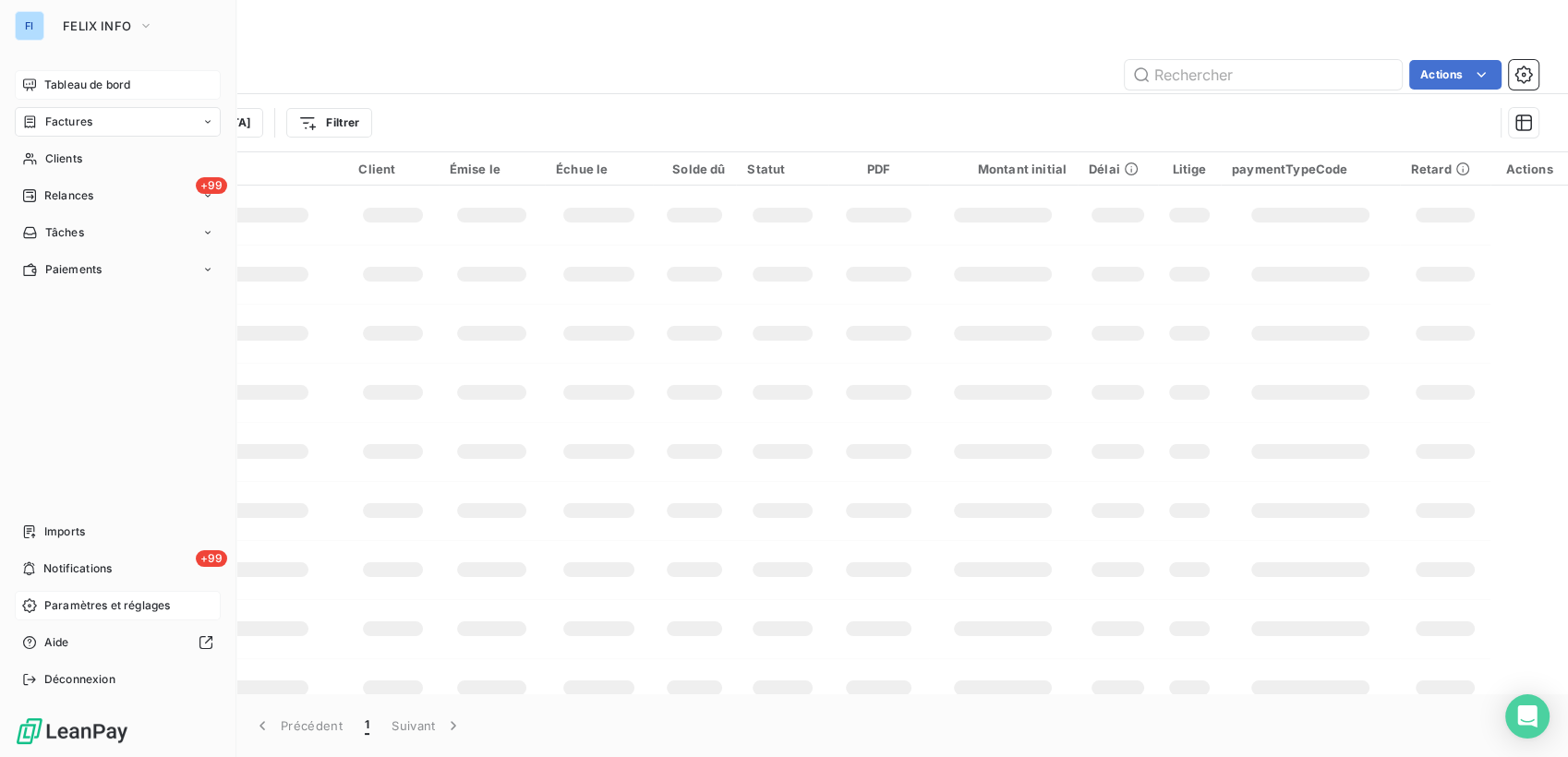
click at [45, 76] on span "Tableau de bord" at bounding box center [88, 85] width 86 height 17
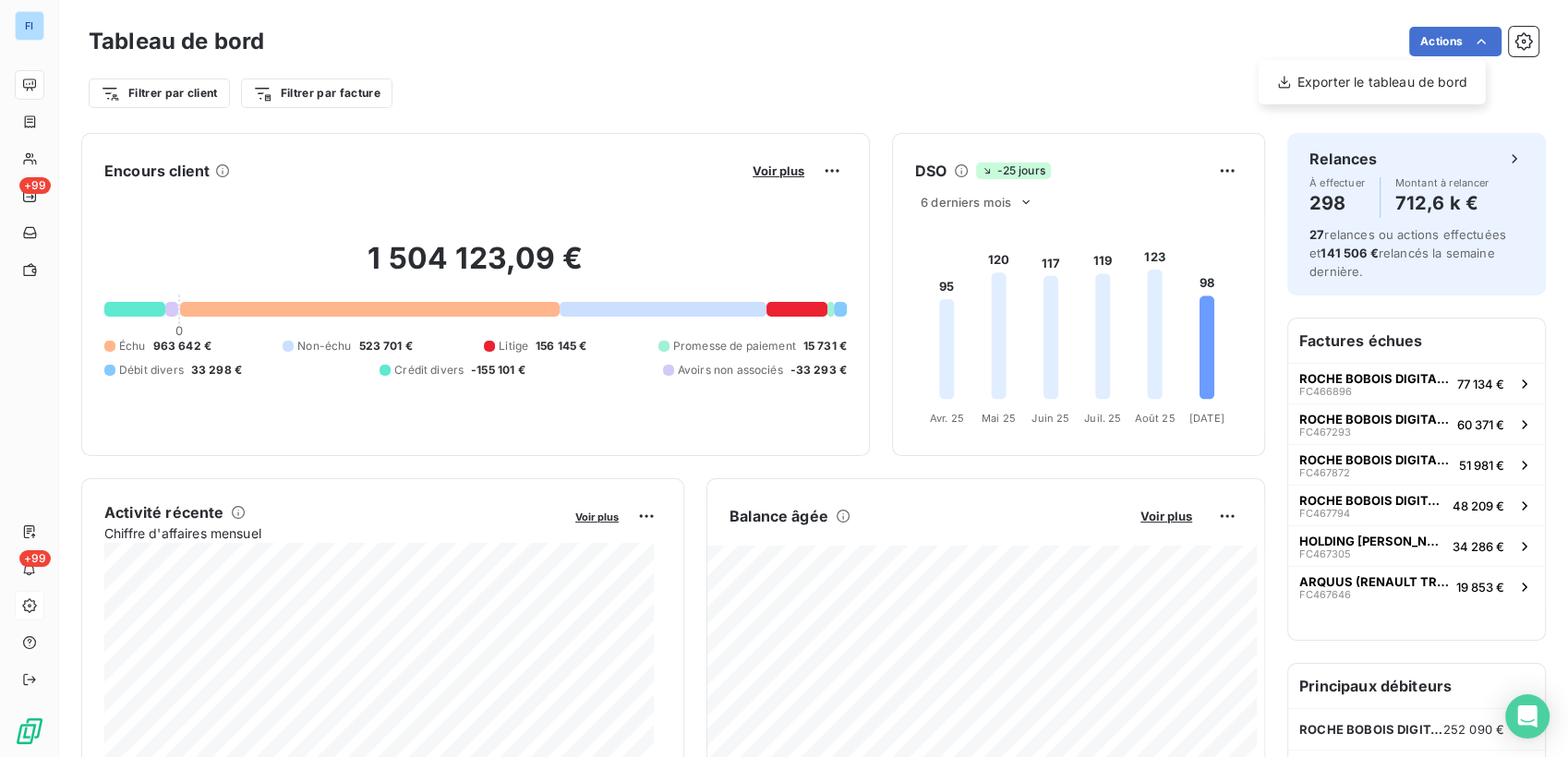
click at [1511, 42] on html "FI +99 +99 Tableau de bord Actions Exporter le tableau de bord Filtrer par clie…" at bounding box center [784, 378] width 1568 height 757
click at [1514, 42] on icon "button" at bounding box center [1523, 42] width 19 height 19
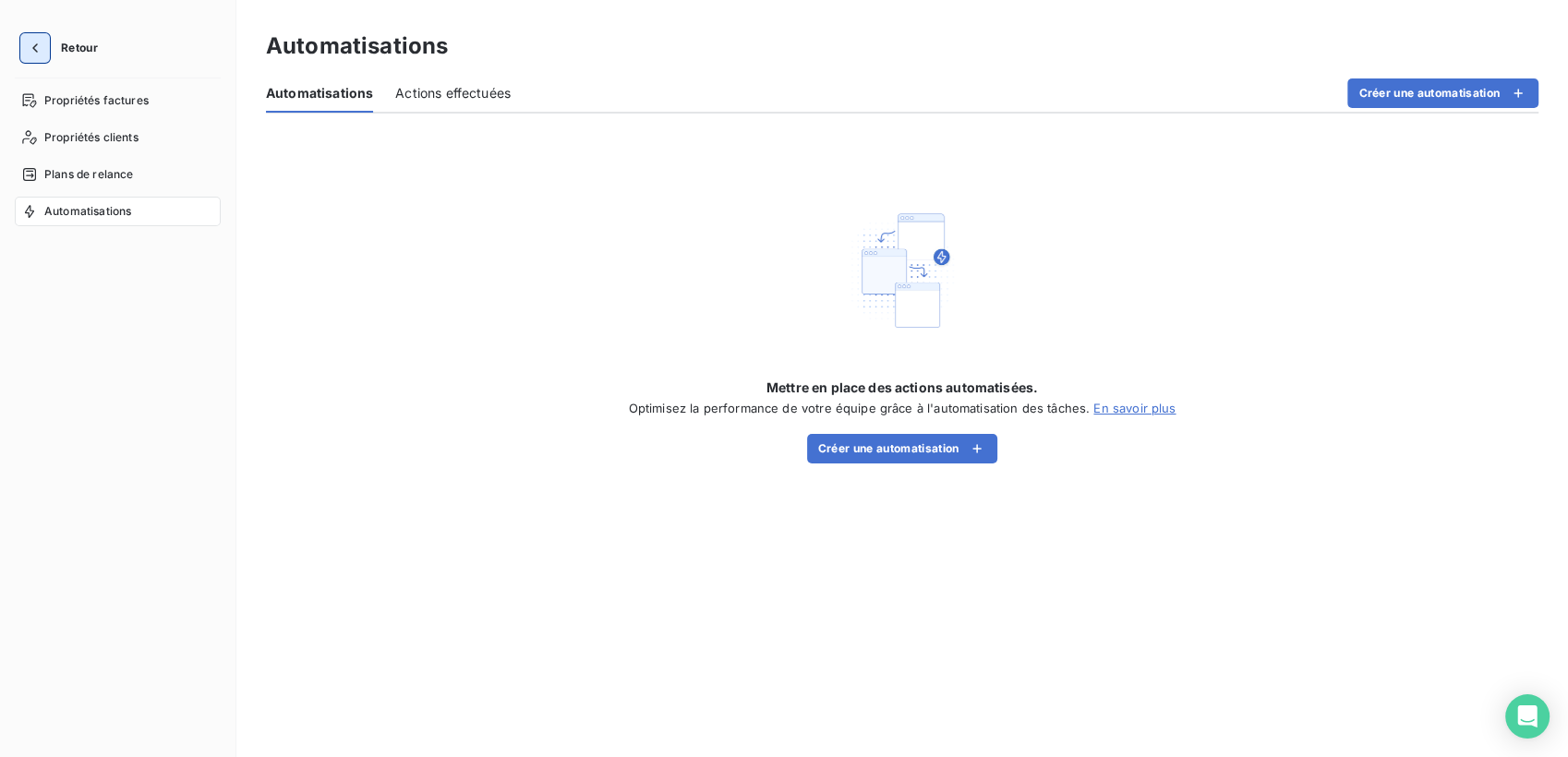
click at [42, 48] on icon "button" at bounding box center [35, 48] width 19 height 19
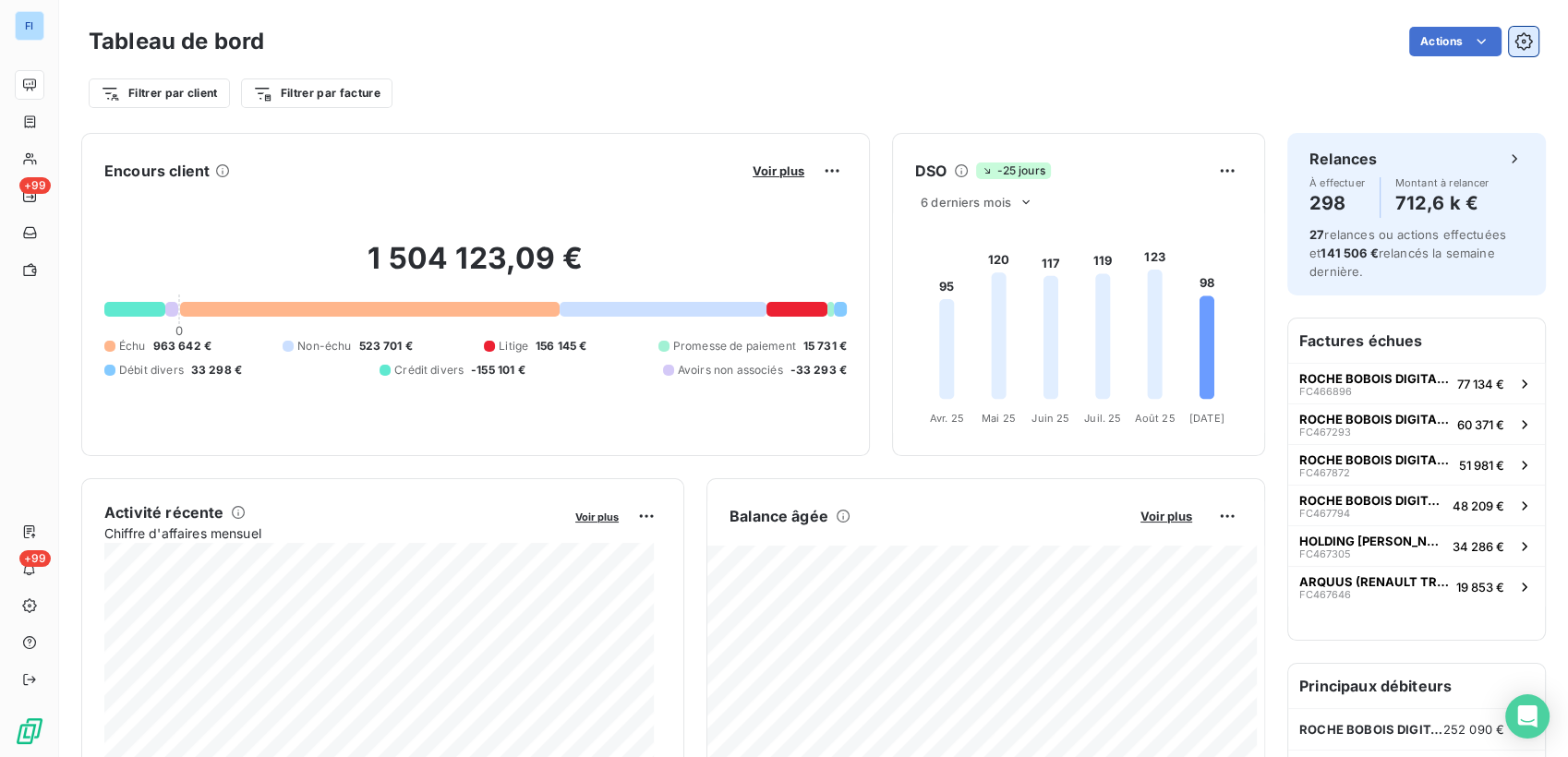
click at [1514, 48] on icon "button" at bounding box center [1523, 42] width 19 height 19
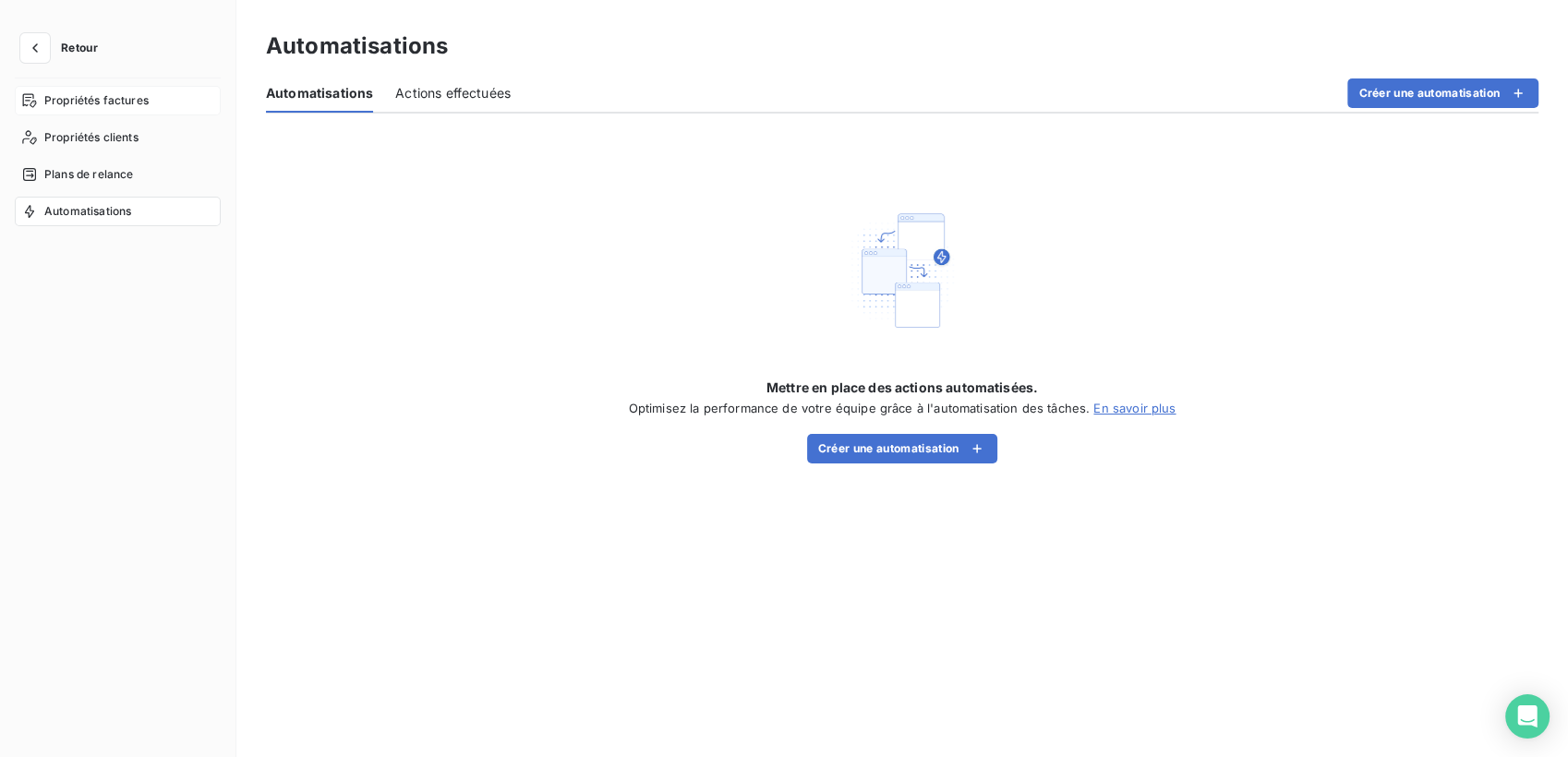
click at [152, 91] on div "Propriétés factures" at bounding box center [118, 101] width 206 height 30
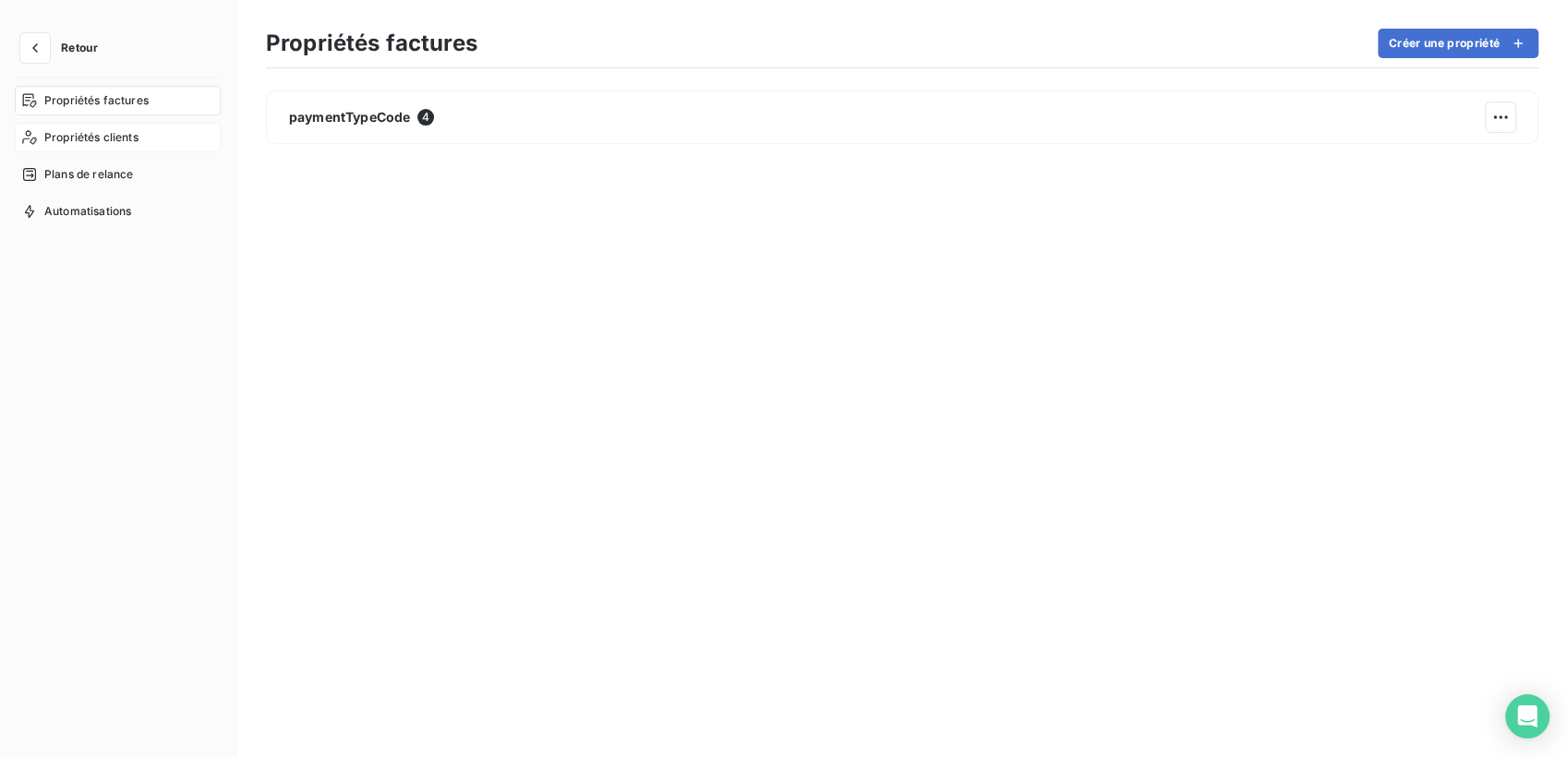
click at [143, 132] on div "Propriétés clients" at bounding box center [118, 138] width 206 height 30
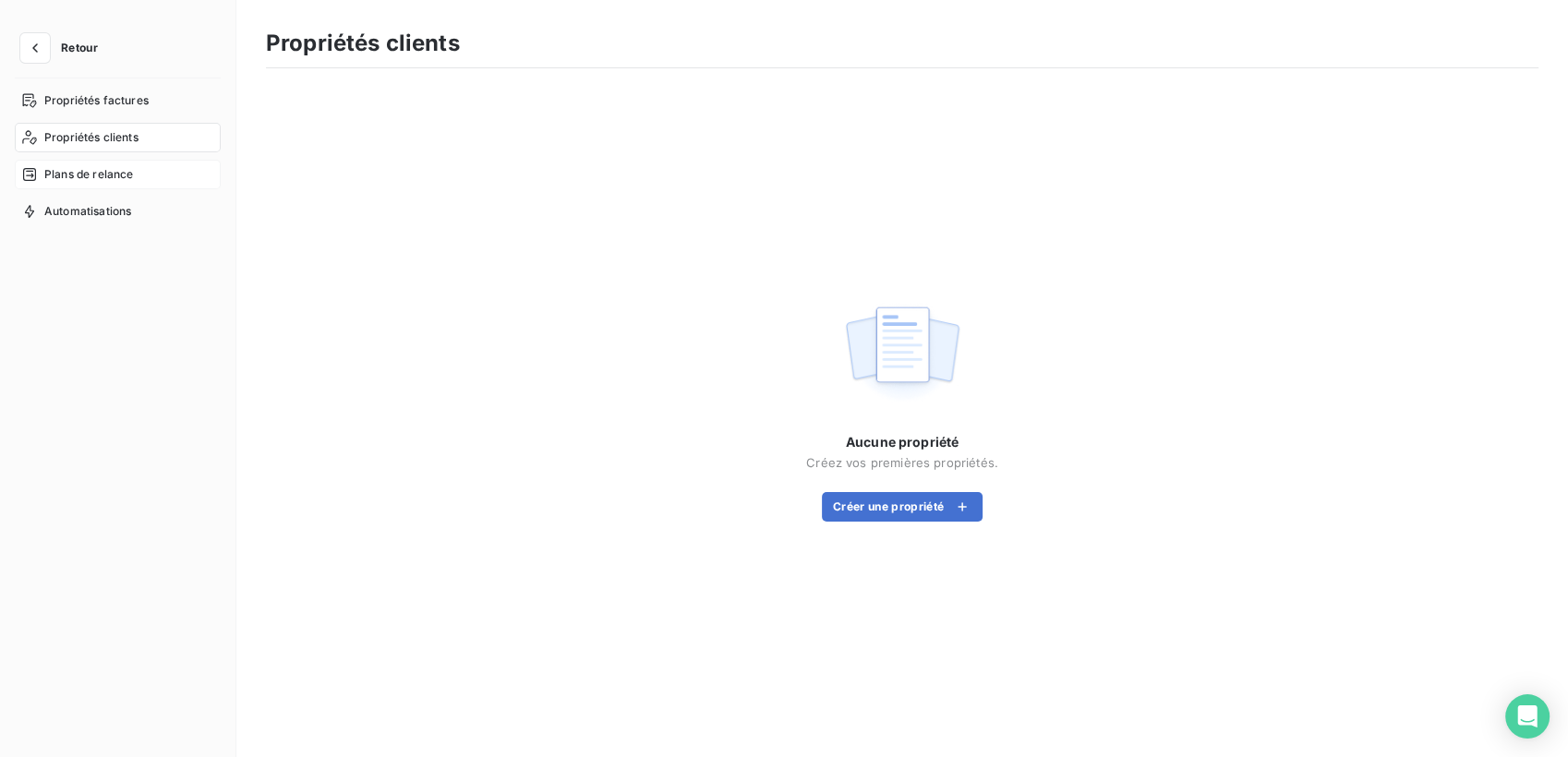
click at [132, 166] on span "Plans de relance" at bounding box center [89, 174] width 89 height 17
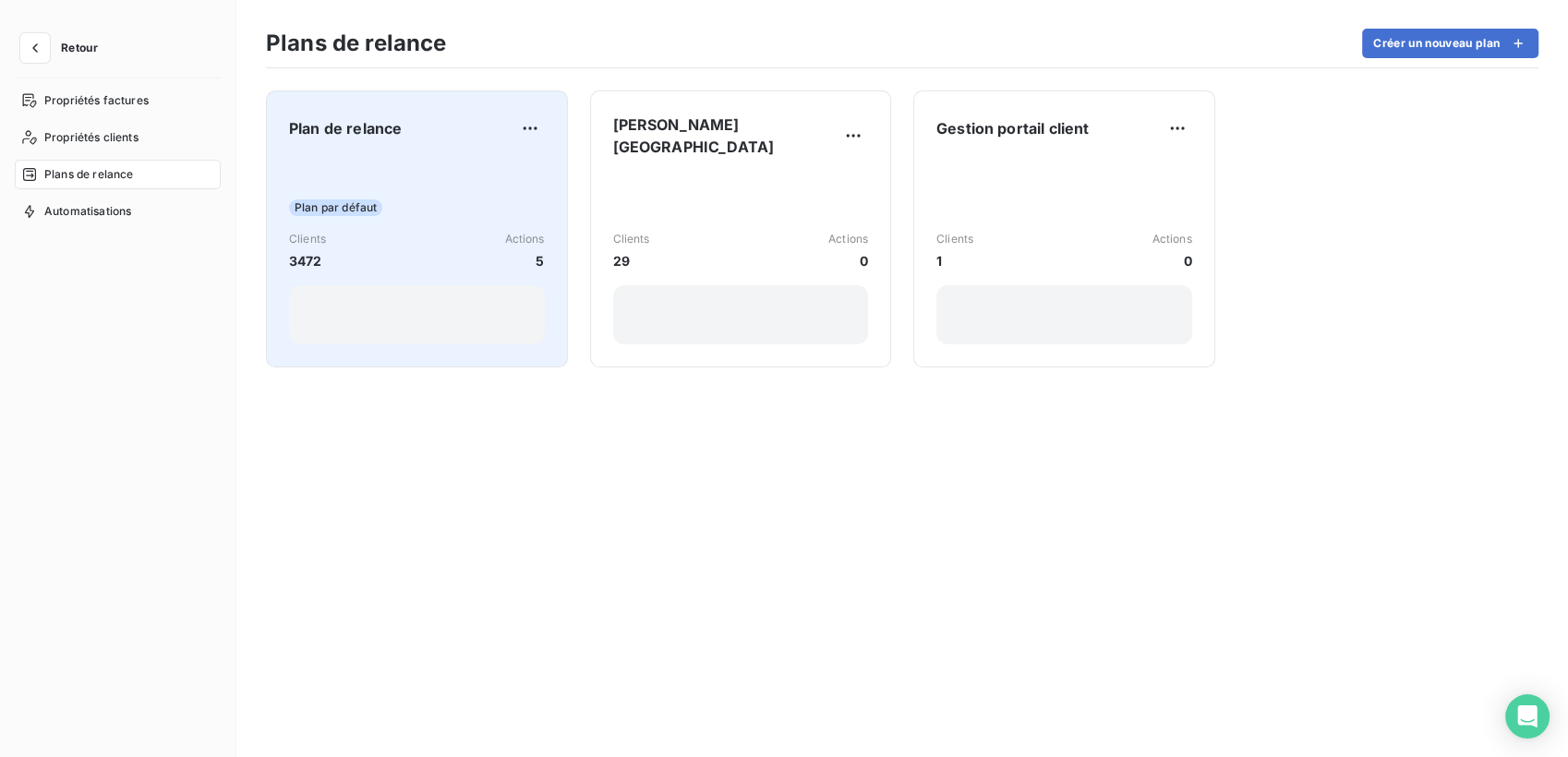
click at [484, 177] on div "Plan par défaut Clients 3472 Actions 5" at bounding box center [417, 251] width 256 height 186
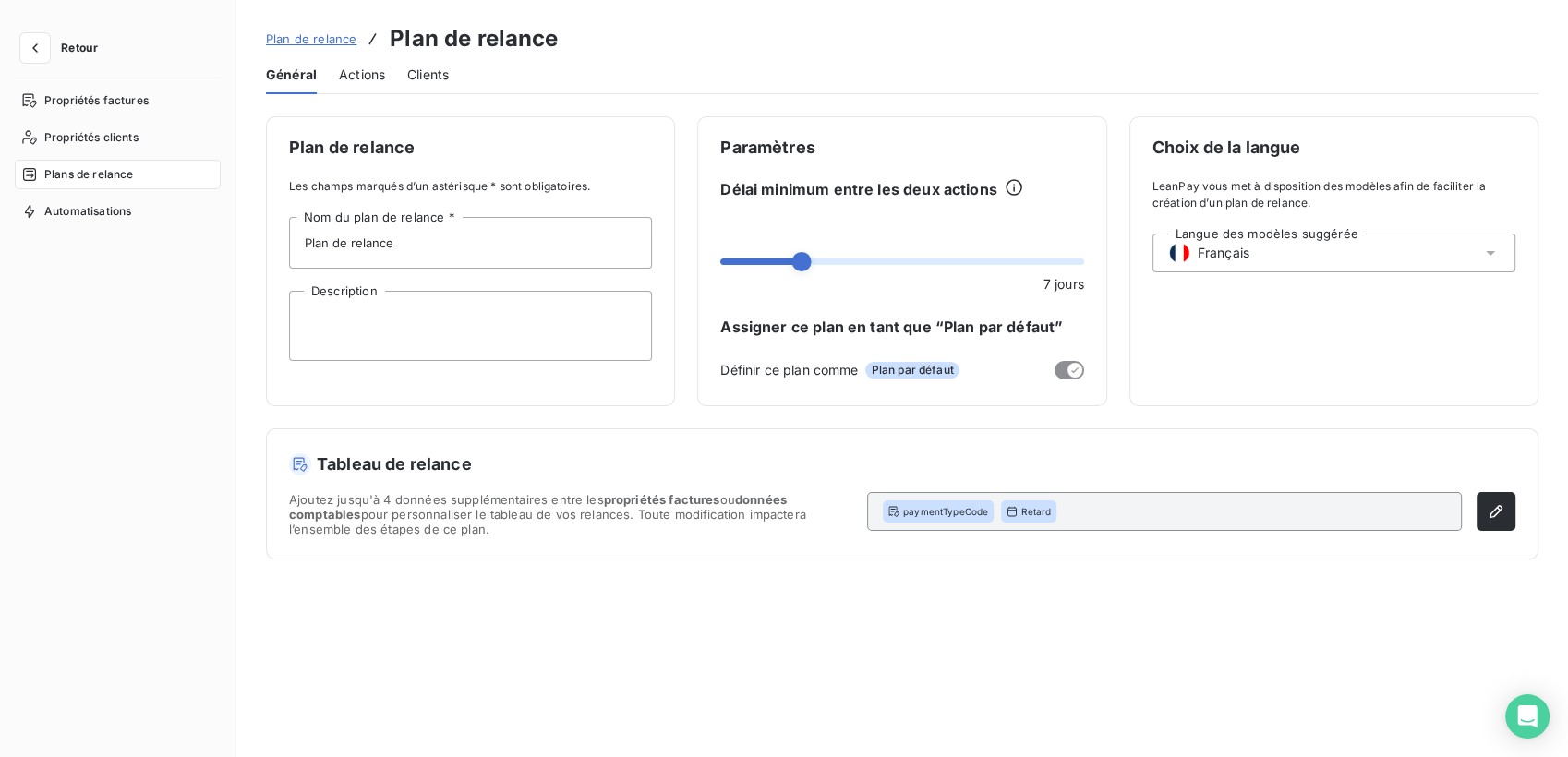
click at [340, 74] on span "Actions" at bounding box center [361, 75] width 46 height 19
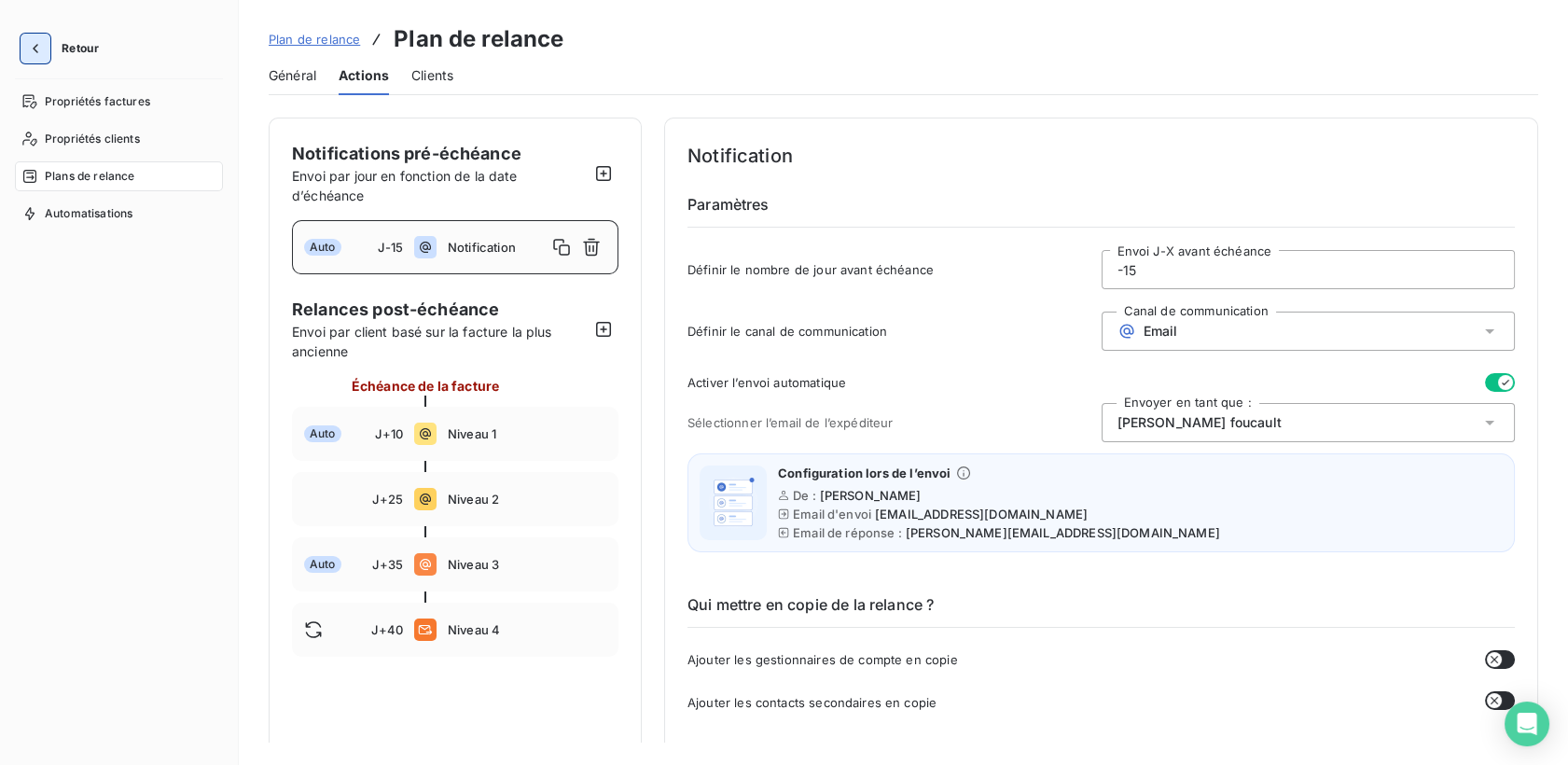
click at [35, 53] on icon "button" at bounding box center [36, 49] width 19 height 19
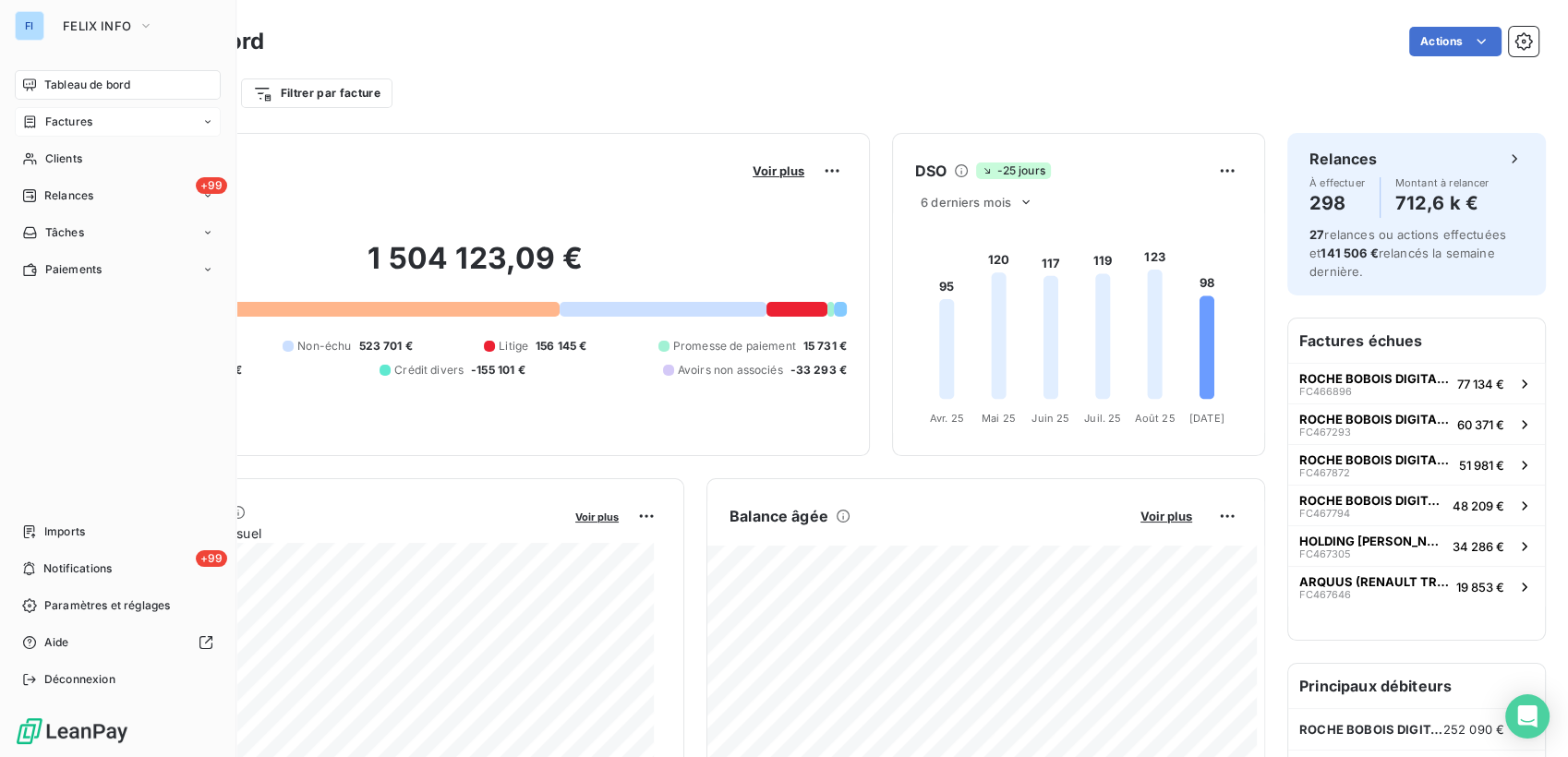
click at [134, 121] on div "Factures" at bounding box center [118, 122] width 206 height 30
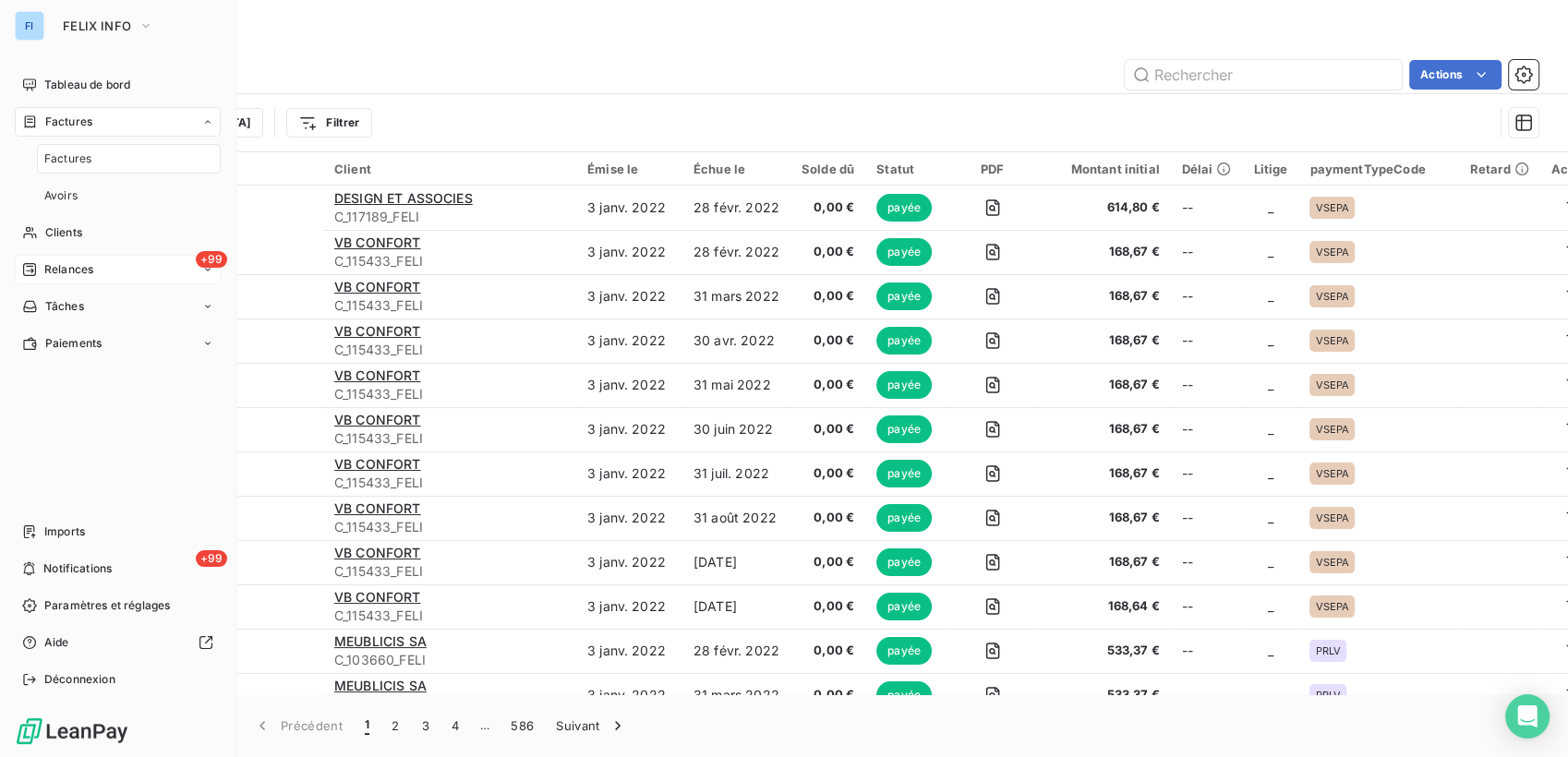
click at [128, 269] on div "+99 Relances" at bounding box center [118, 269] width 206 height 30
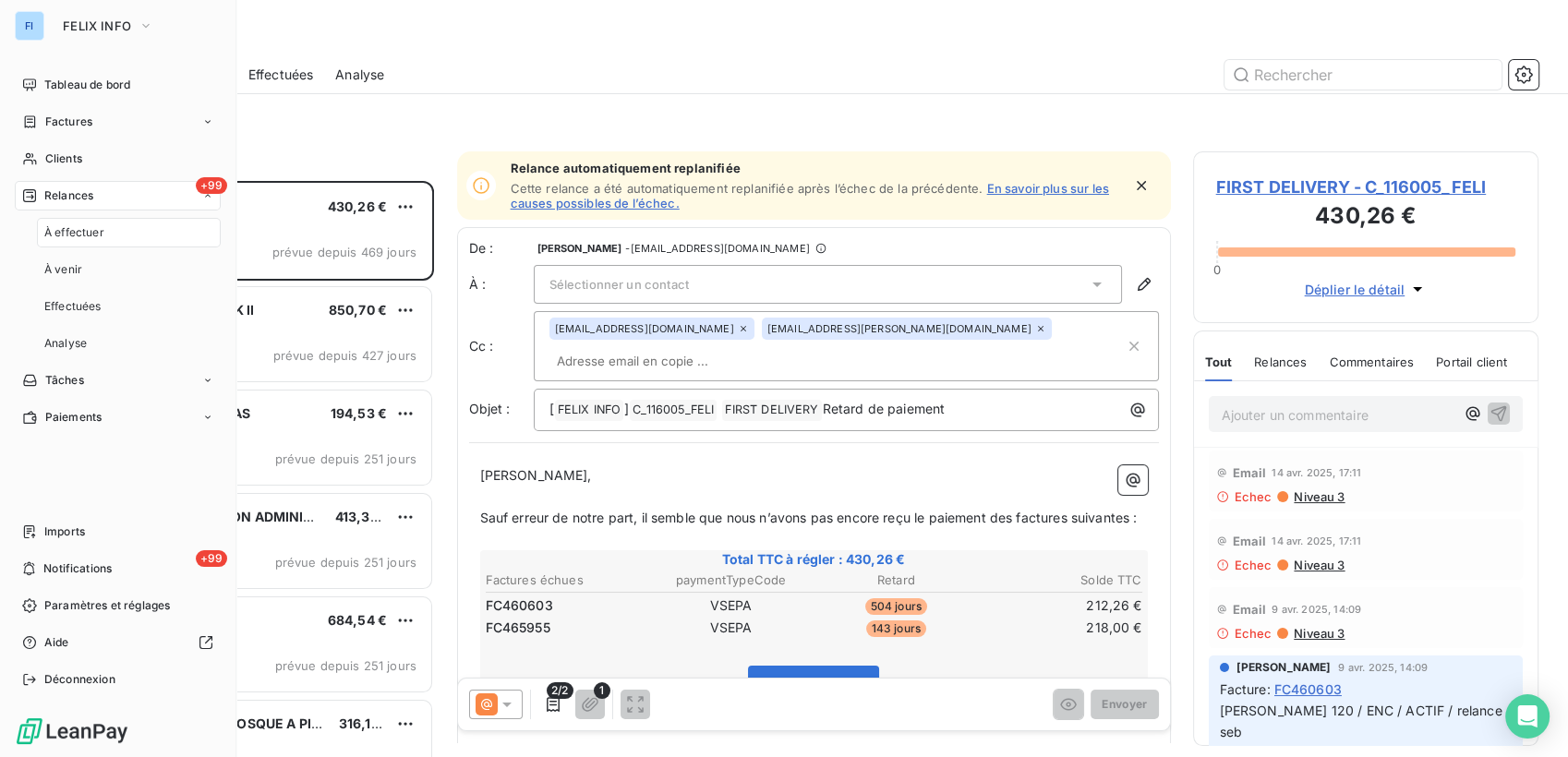
scroll to position [560, 330]
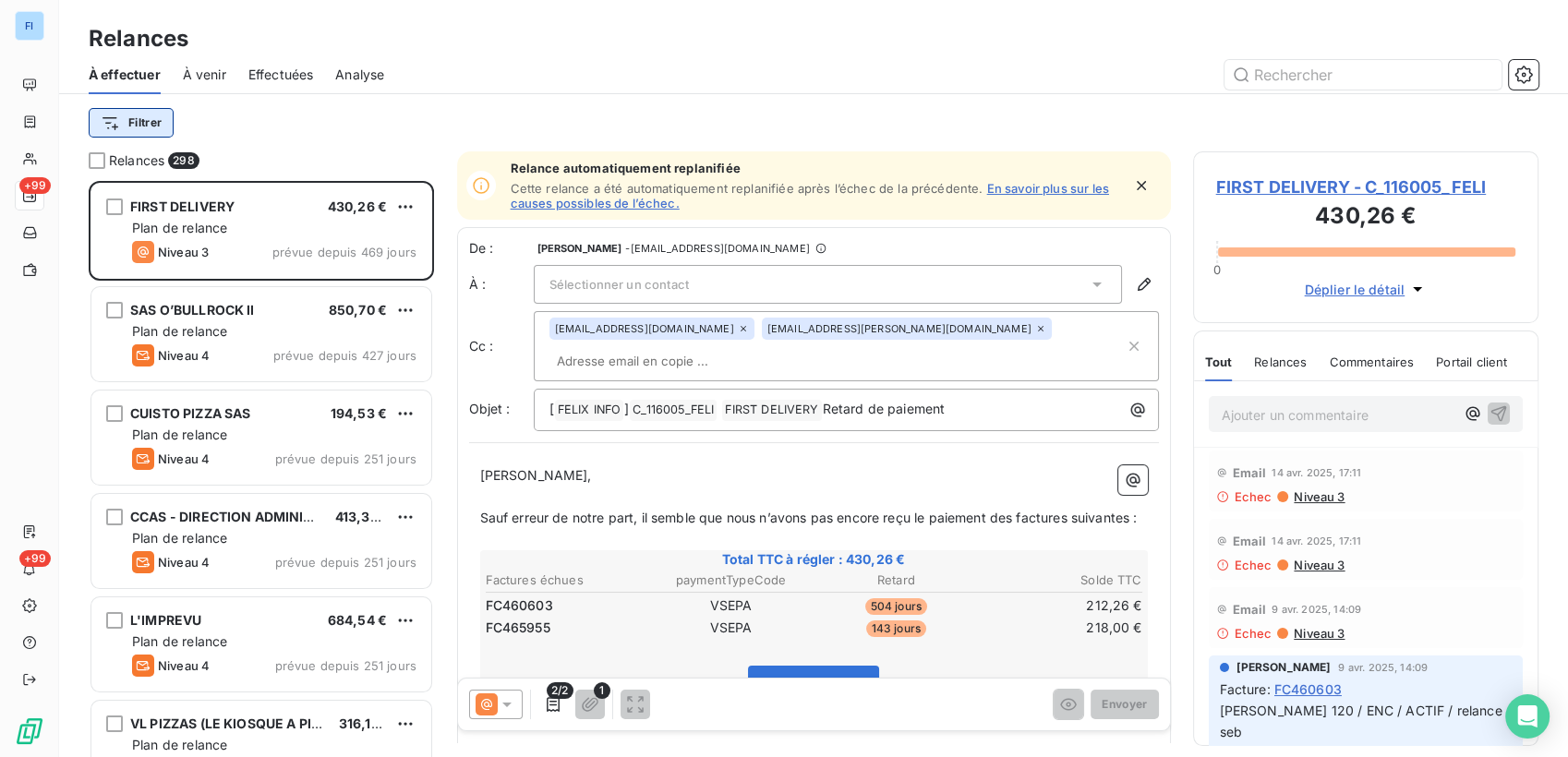
click at [164, 114] on html "FI +99 +99 Relances À effectuer À venir Effectuées Analyse Filtrer Relances 298…" at bounding box center [784, 378] width 1568 height 757
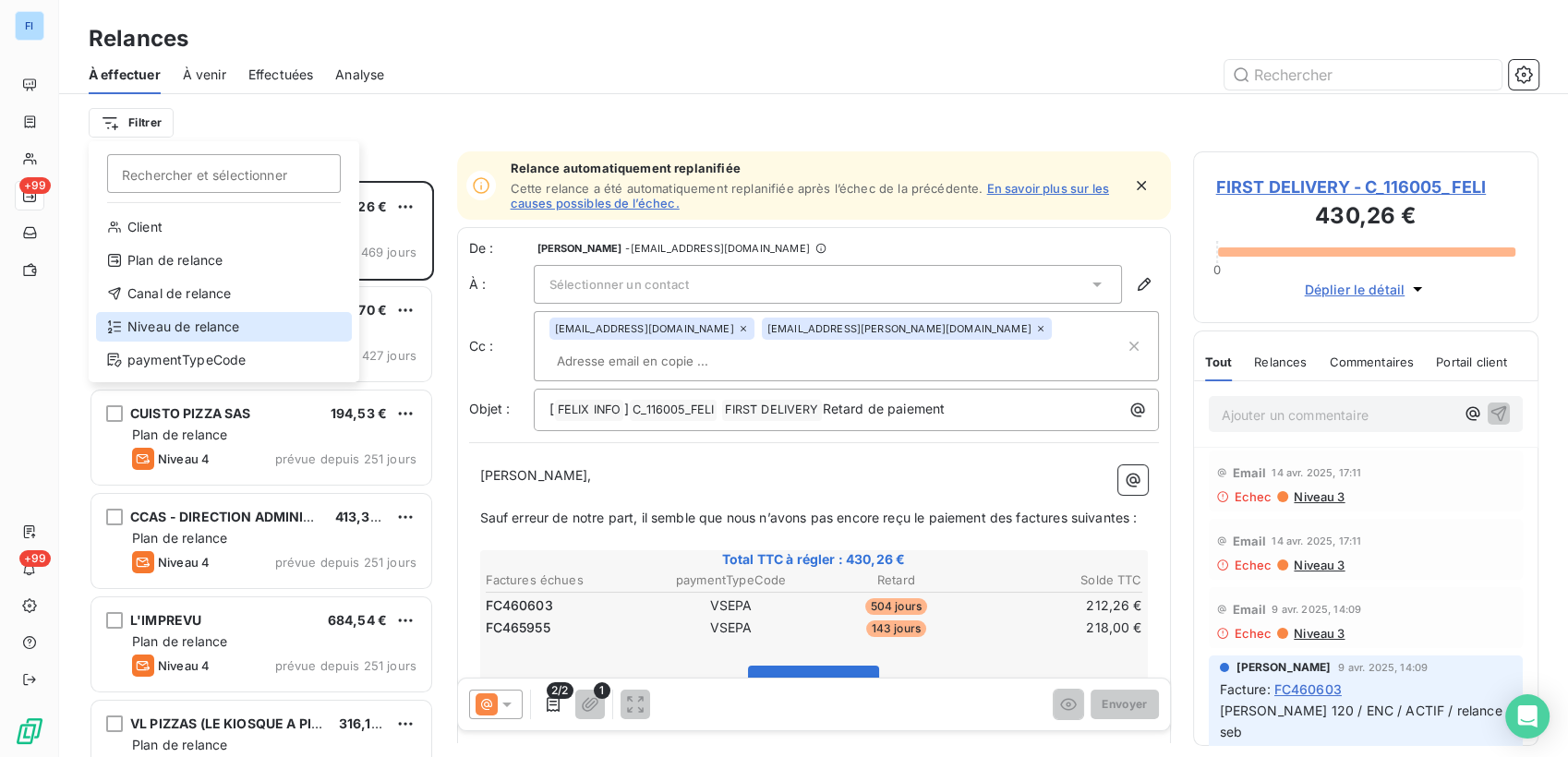
click at [208, 331] on div "Niveau de relance" at bounding box center [224, 327] width 256 height 30
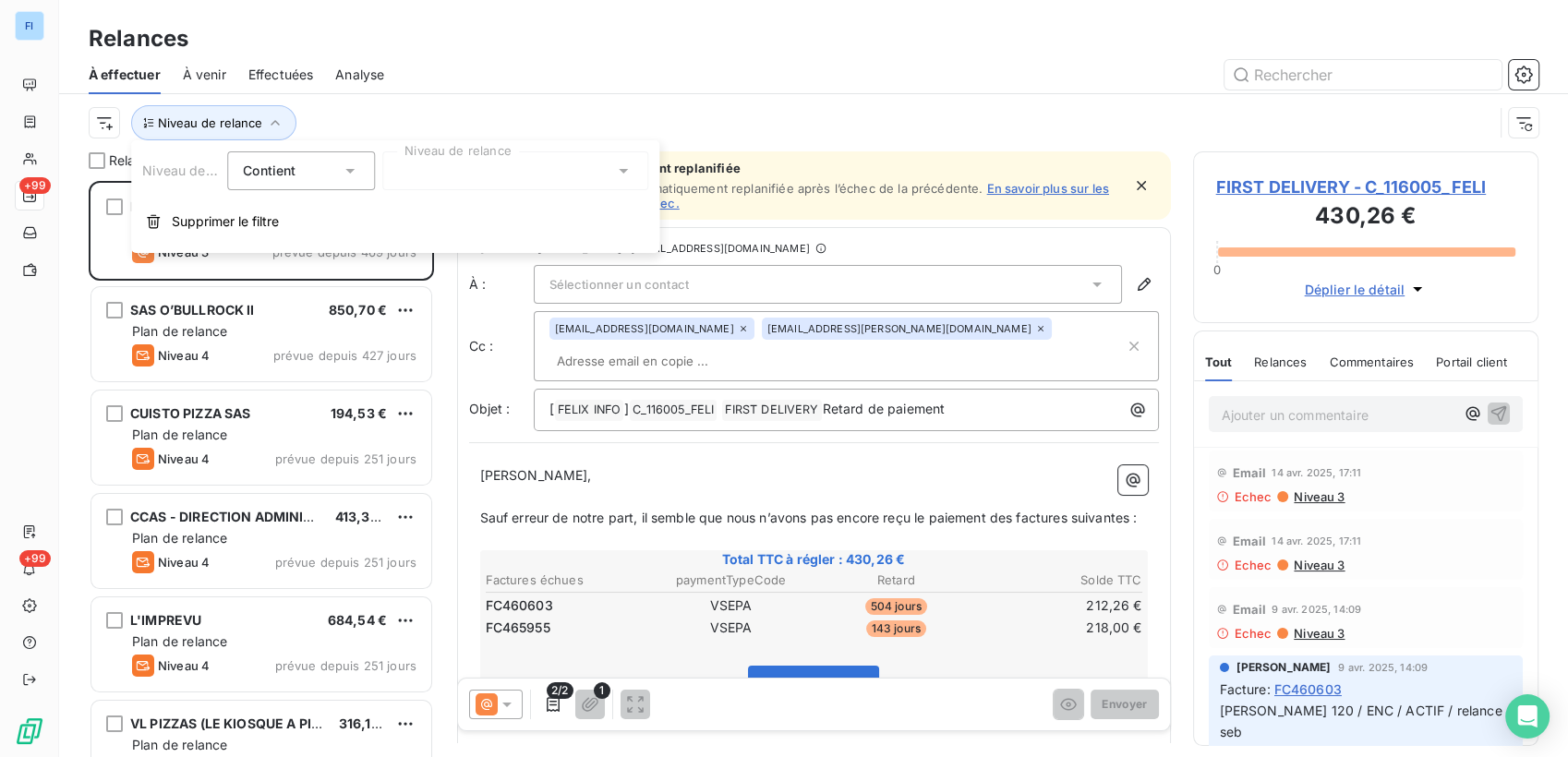
click at [347, 173] on icon at bounding box center [350, 171] width 19 height 19
click at [451, 172] on div at bounding box center [515, 171] width 266 height 39
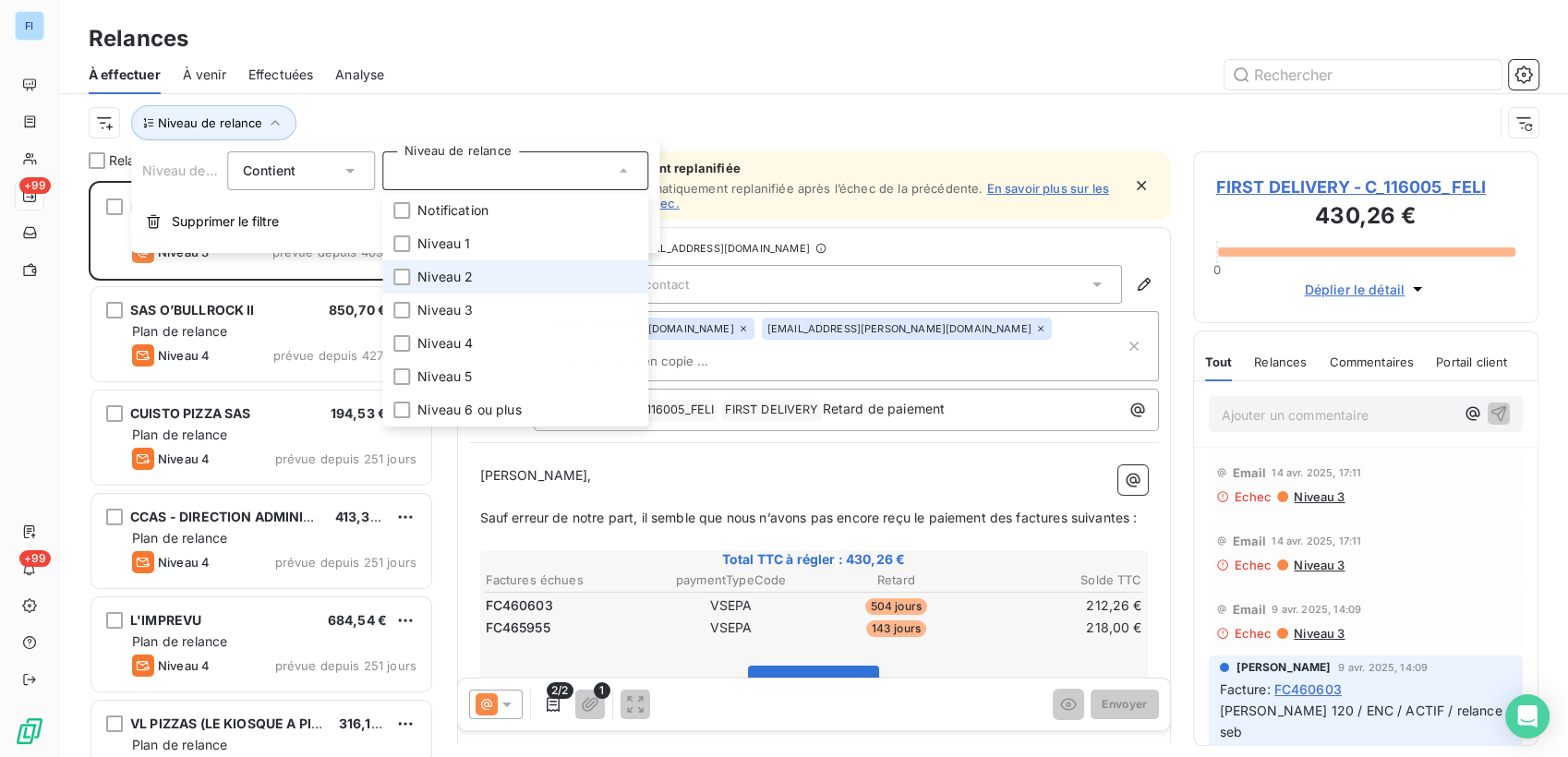
click at [465, 268] on span "Niveau 2" at bounding box center [444, 277] width 55 height 19
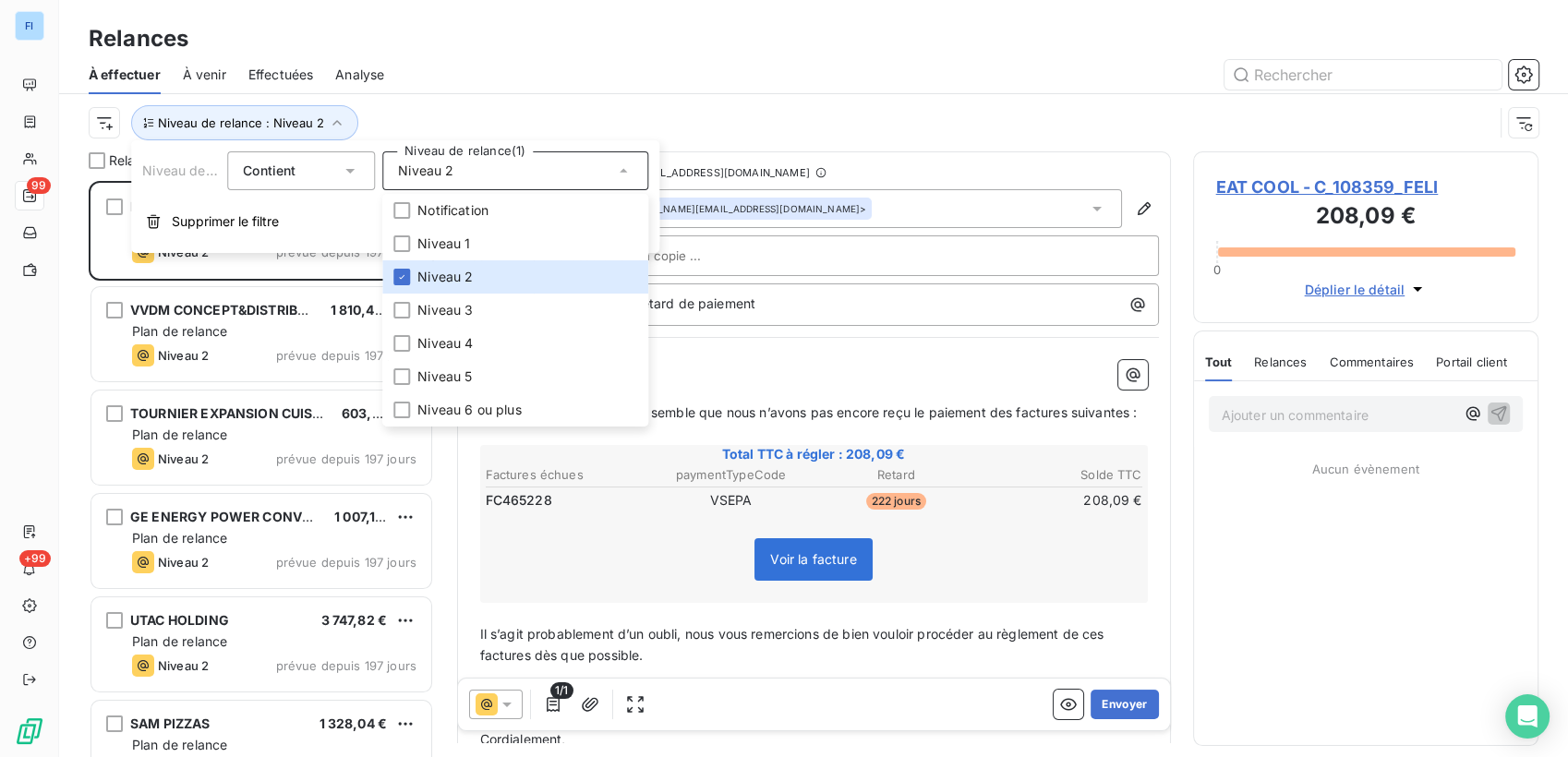
scroll to position [560, 330]
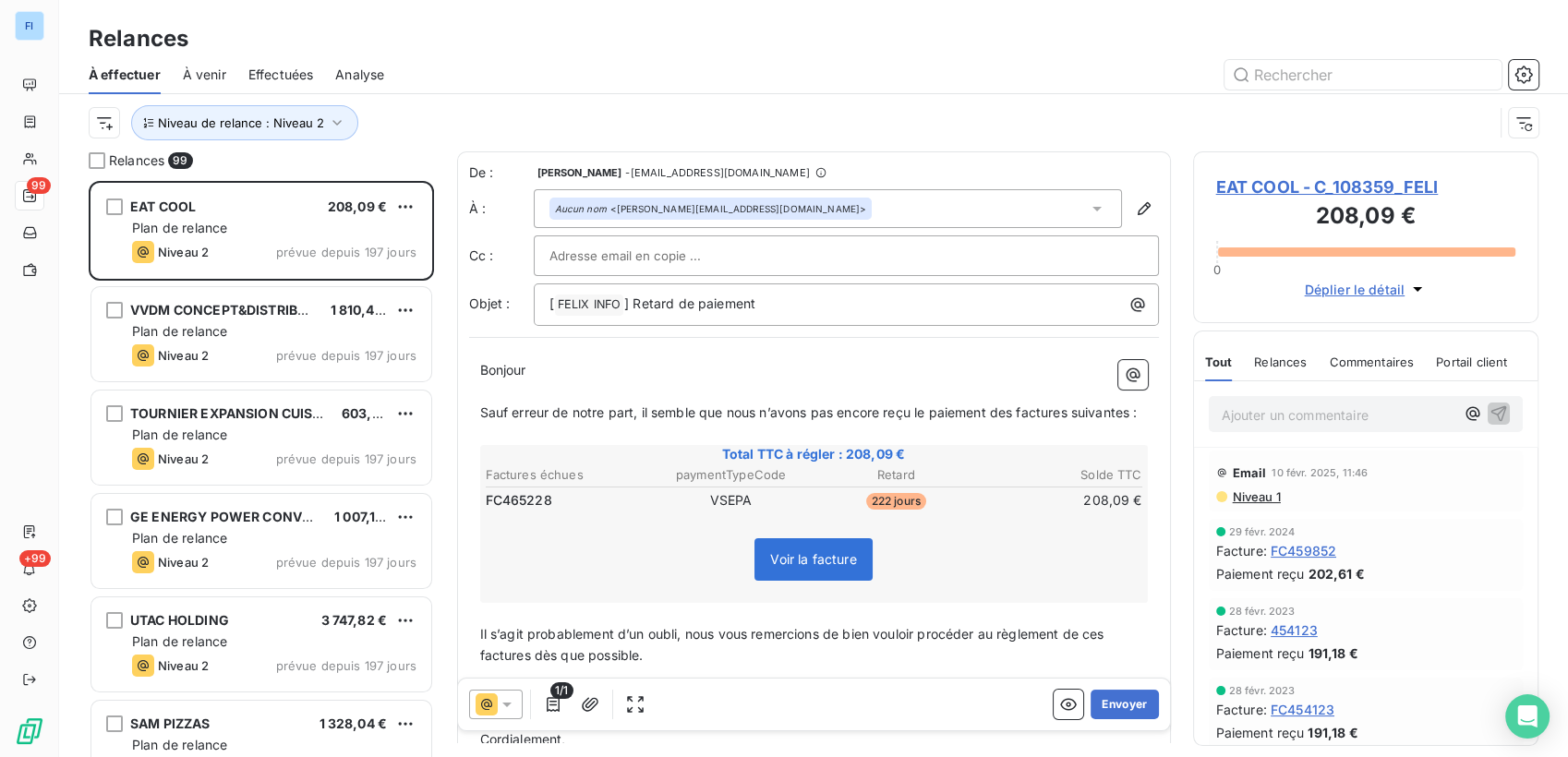
click at [443, 103] on div "Niveau de relance : Niveau 2" at bounding box center [813, 122] width 1450 height 57
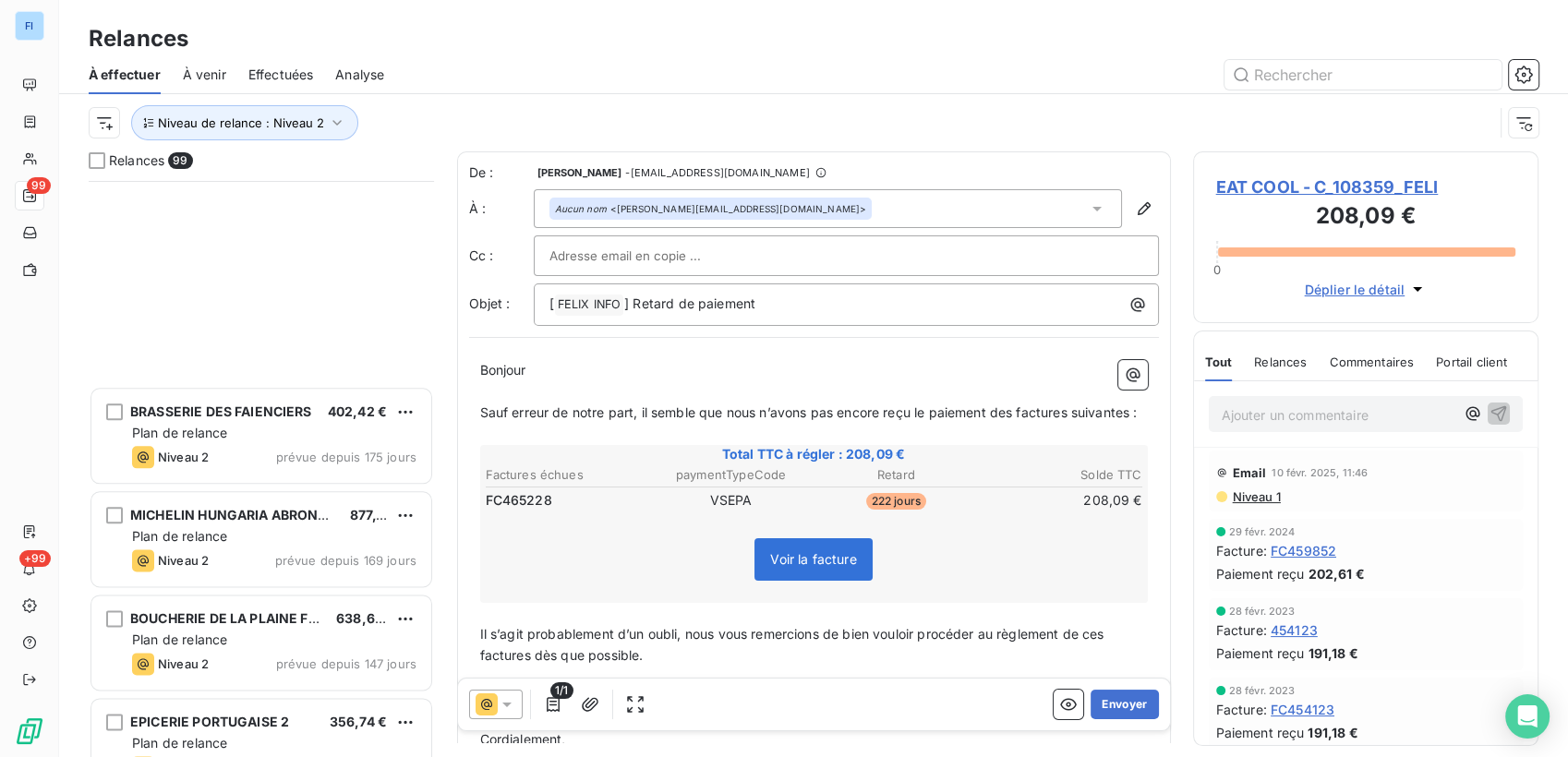
scroll to position [2666, 0]
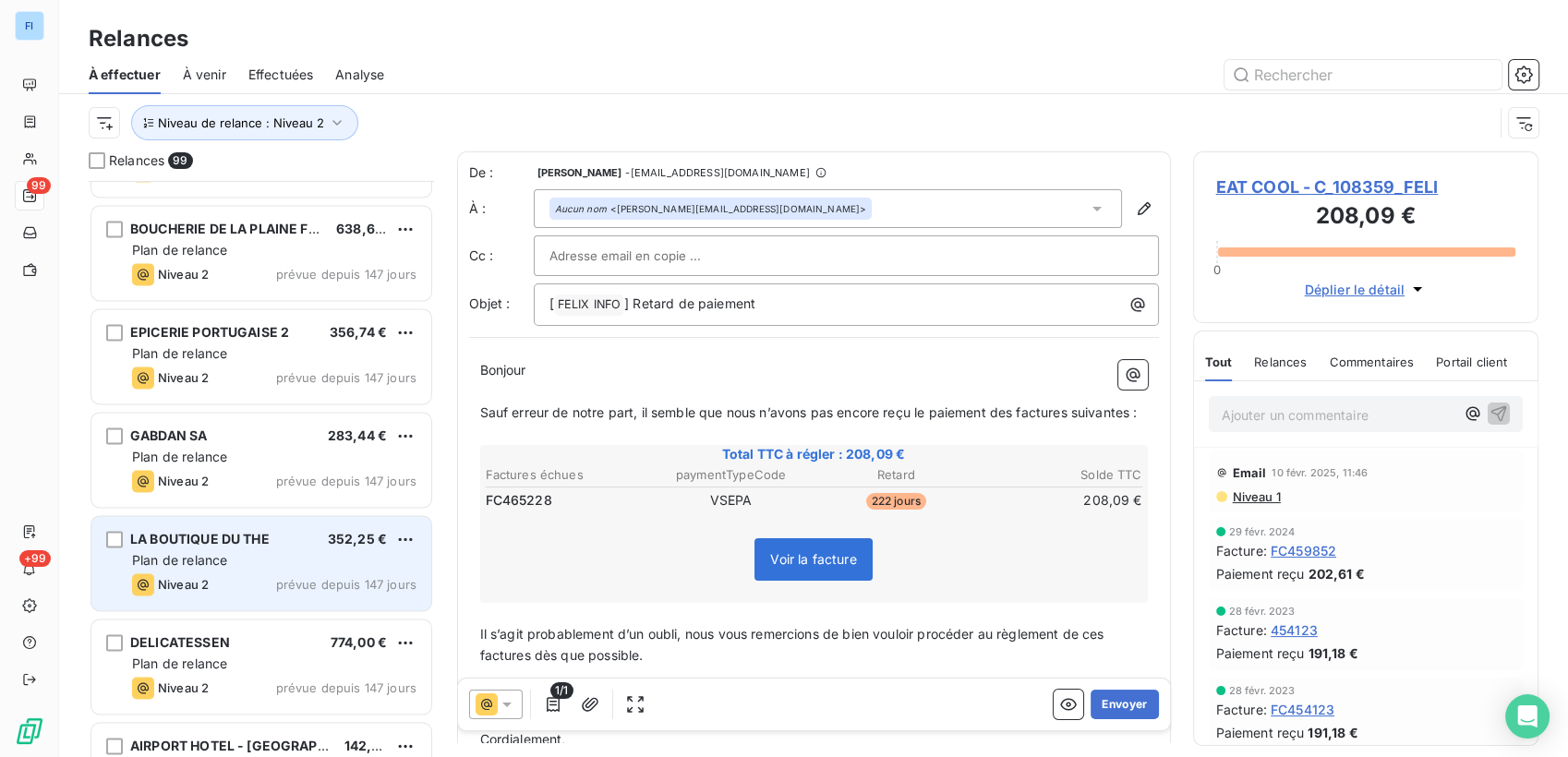
click at [241, 542] on span "LA BOUTIQUE DU THE" at bounding box center [200, 538] width 139 height 16
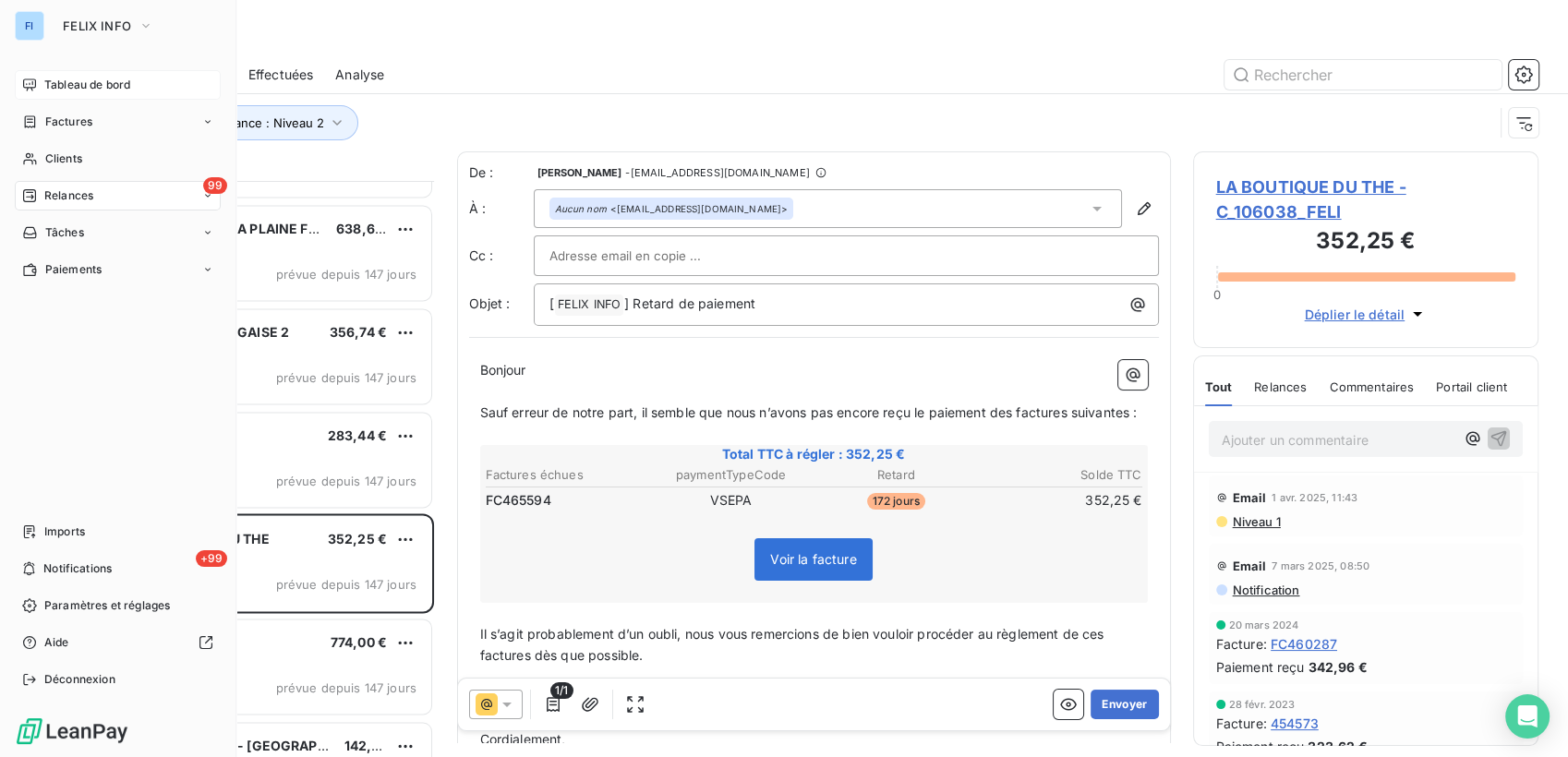
click at [53, 85] on span "Tableau de bord" at bounding box center [88, 85] width 86 height 17
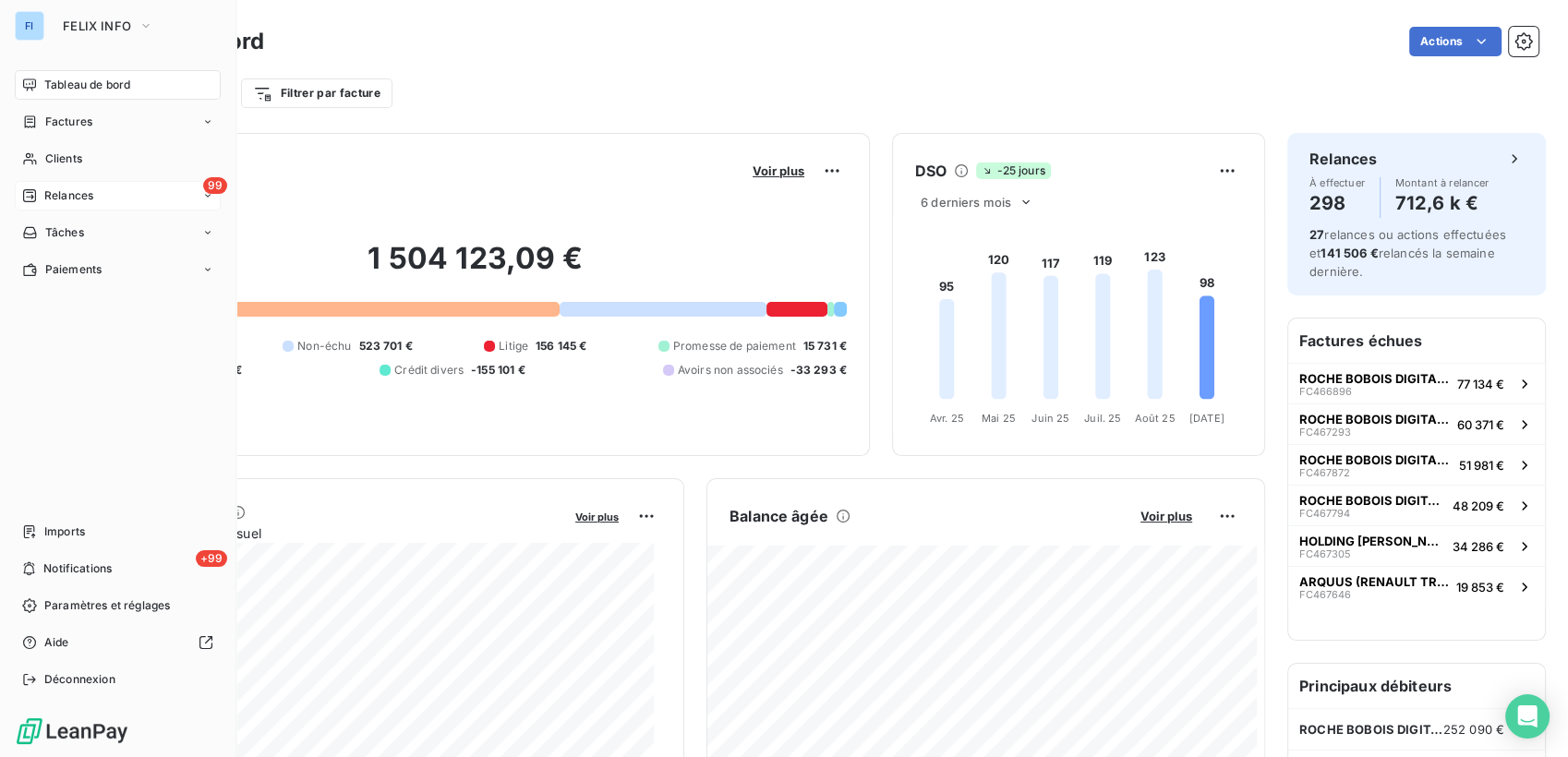
click at [93, 200] on div "99 Relances" at bounding box center [118, 196] width 206 height 30
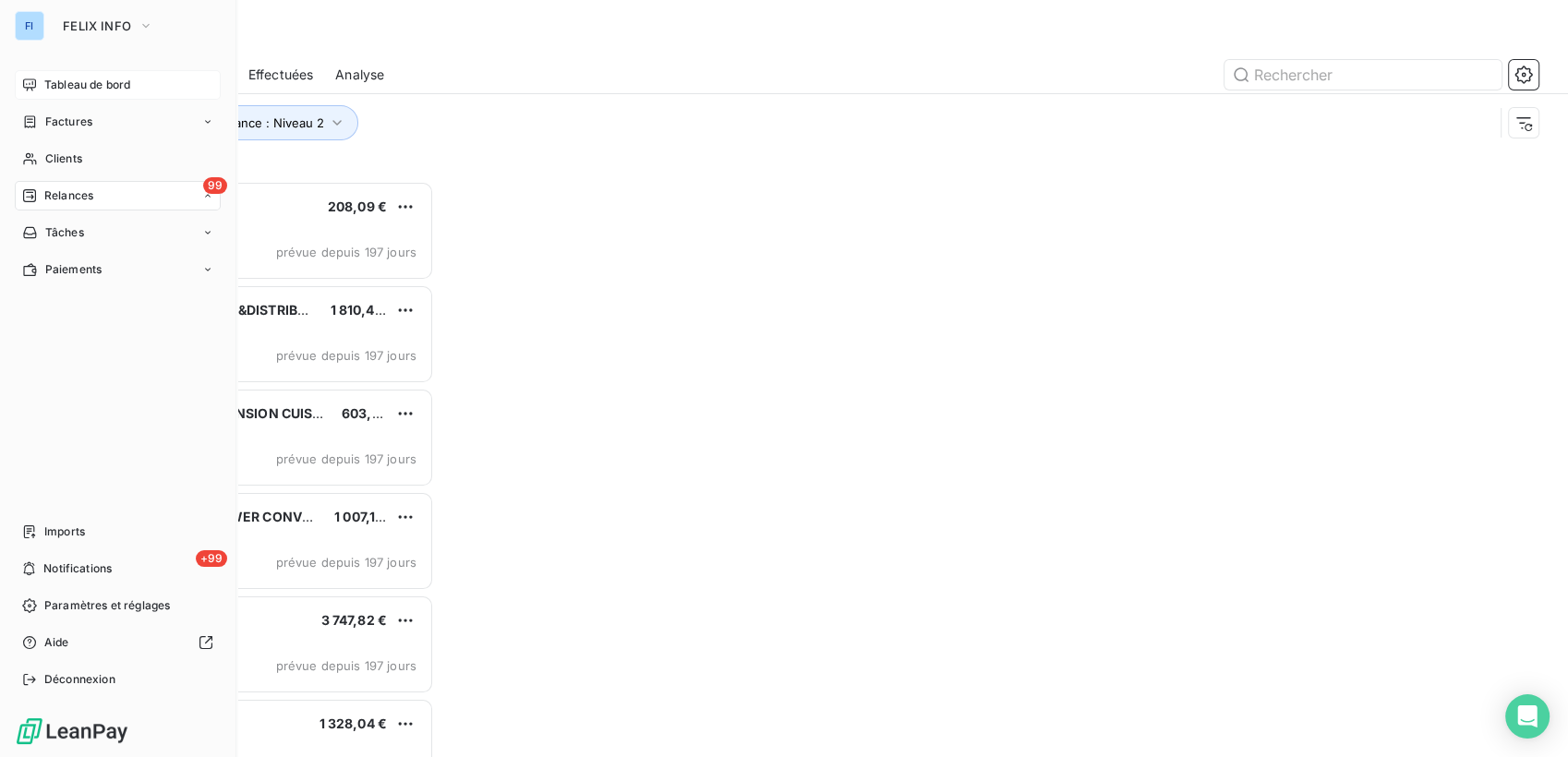
scroll to position [560, 330]
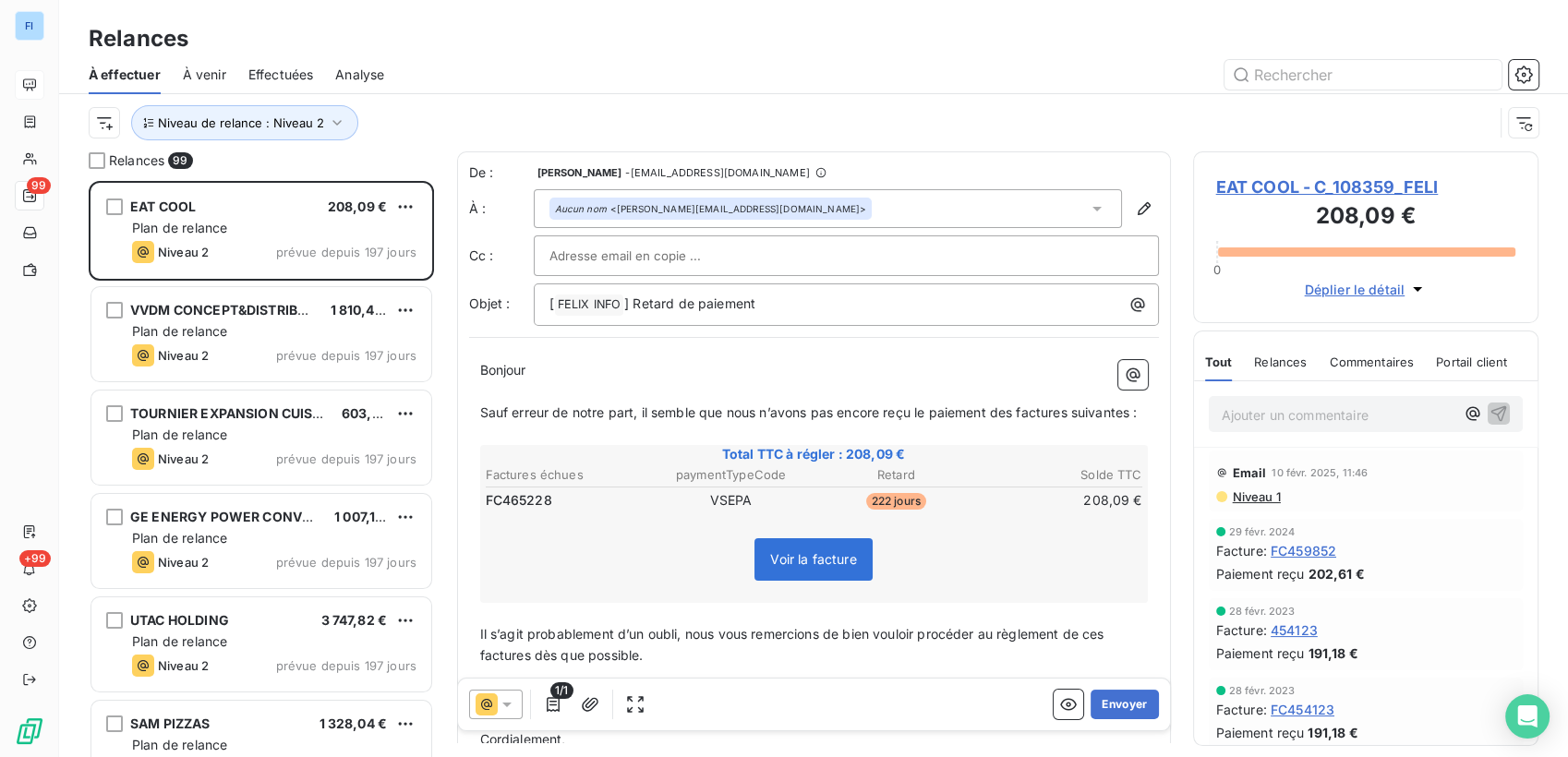
click at [1315, 190] on span "EAT COOL - C_108359_FELI" at bounding box center [1367, 186] width 300 height 25
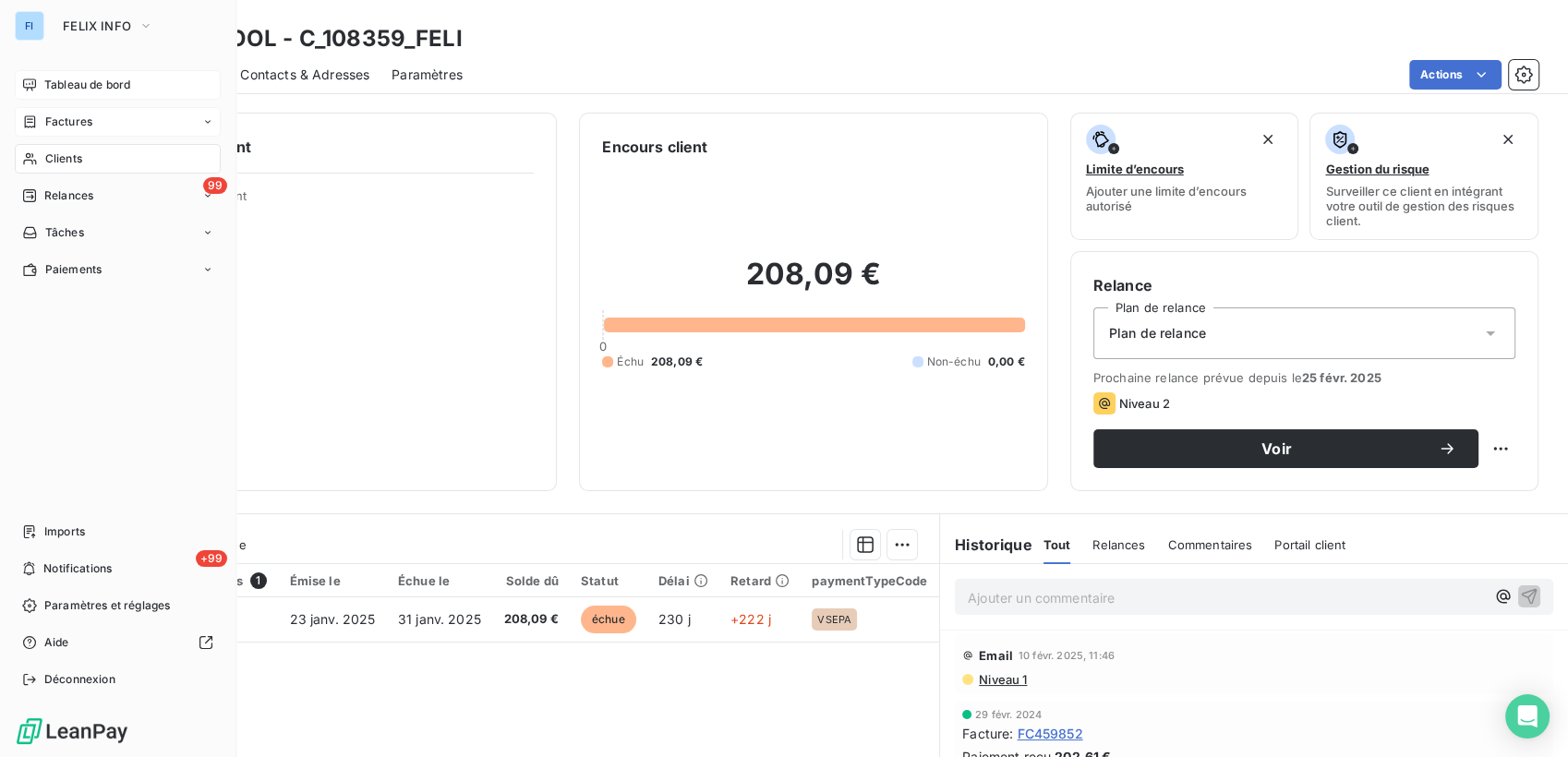
click at [73, 131] on div "Factures" at bounding box center [118, 122] width 206 height 30
